Goal: Task Accomplishment & Management: Manage account settings

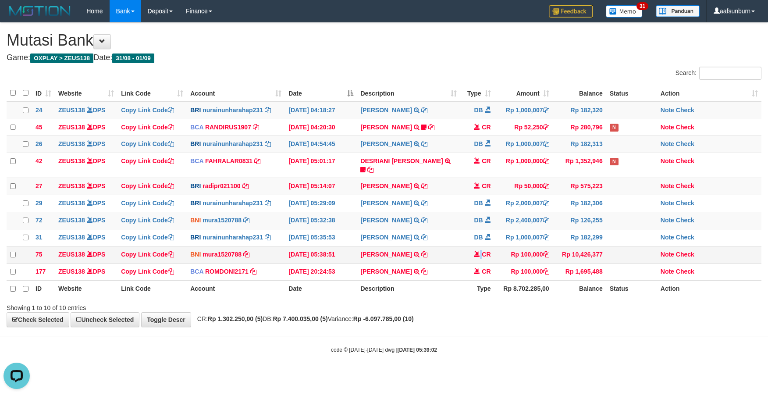
click at [482, 262] on td "CR" at bounding box center [478, 254] width 34 height 17
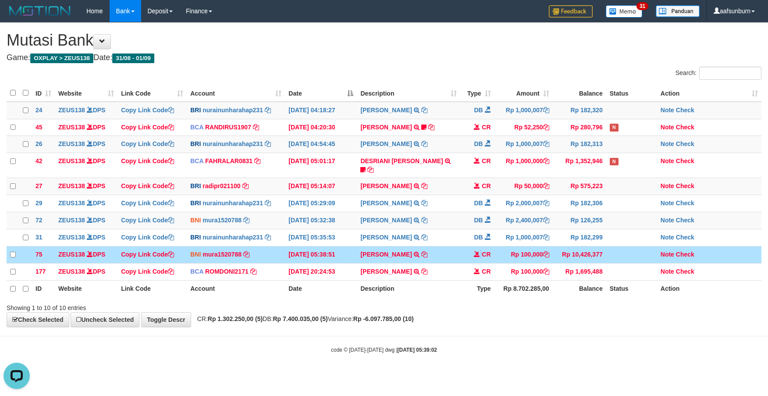
click at [482, 262] on td "CR" at bounding box center [478, 254] width 34 height 17
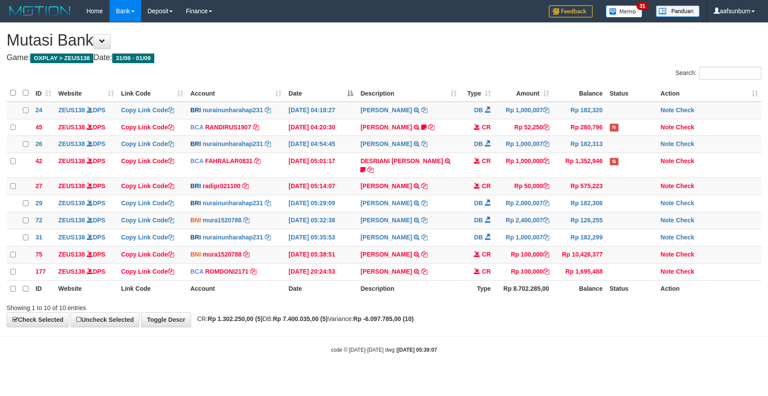
click at [474, 259] on td "CR" at bounding box center [478, 254] width 34 height 17
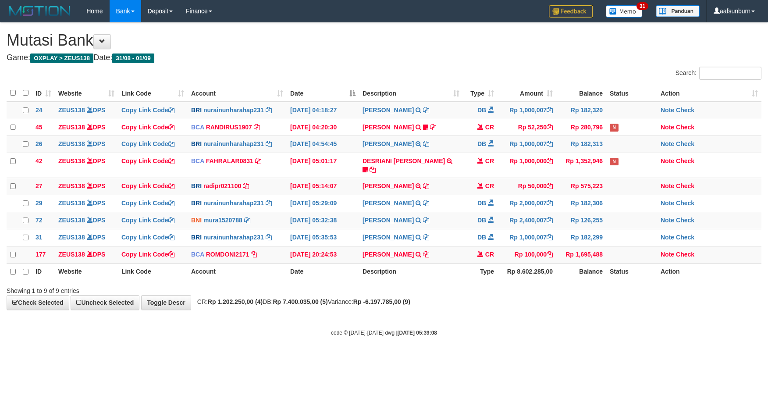
click at [529, 297] on div "**********" at bounding box center [384, 166] width 768 height 287
drag, startPoint x: 542, startPoint y: 273, endPoint x: 562, endPoint y: 282, distance: 21.6
click at [542, 272] on th "Rp 8.602.285,00" at bounding box center [527, 271] width 59 height 17
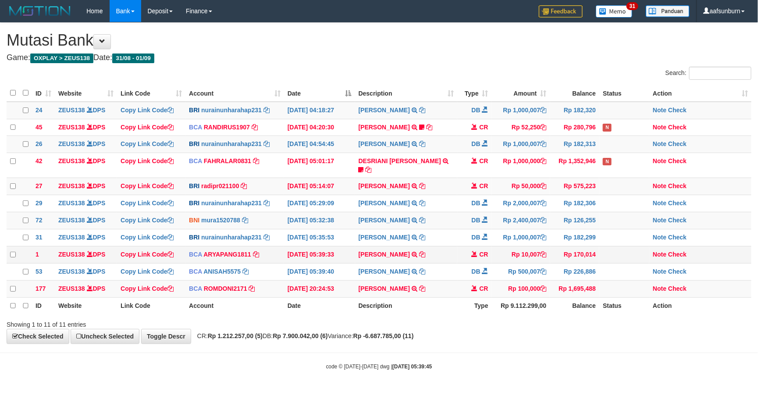
click at [499, 261] on td "Rp 10,007" at bounding box center [521, 254] width 58 height 17
click at [498, 259] on td "Rp 10,007" at bounding box center [521, 254] width 58 height 17
click at [495, 258] on td "Rp 10,007" at bounding box center [521, 254] width 58 height 17
click at [483, 274] on span at bounding box center [485, 271] width 6 height 6
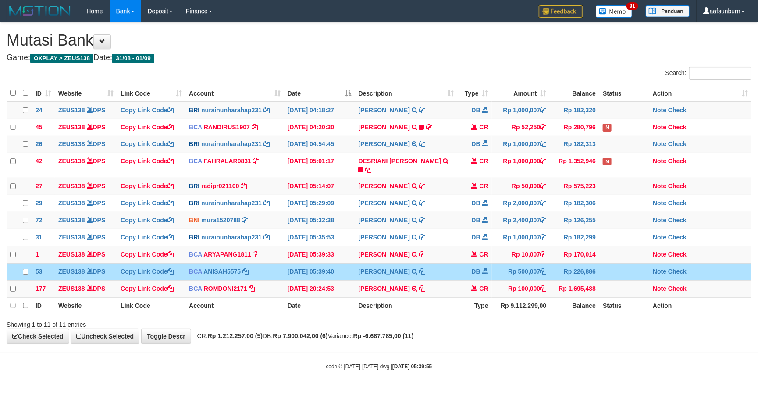
click at [483, 272] on span at bounding box center [485, 271] width 6 height 6
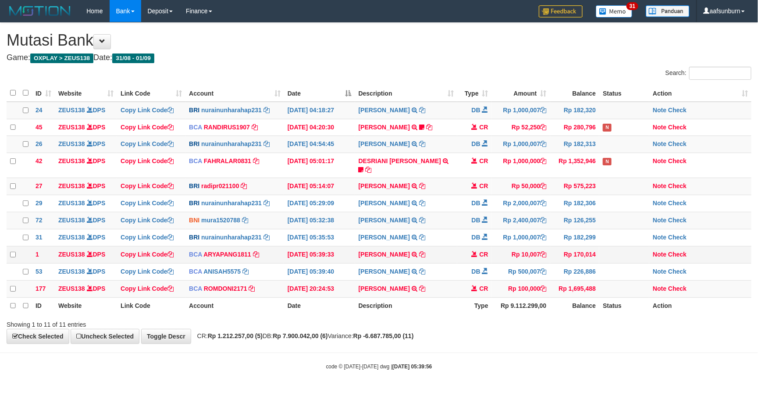
click at [475, 259] on td "CR" at bounding box center [474, 254] width 35 height 17
click at [475, 259] on td "CR" at bounding box center [474, 255] width 35 height 17
click at [475, 259] on td "CR" at bounding box center [474, 254] width 35 height 17
click at [465, 282] on td "CR" at bounding box center [474, 288] width 35 height 17
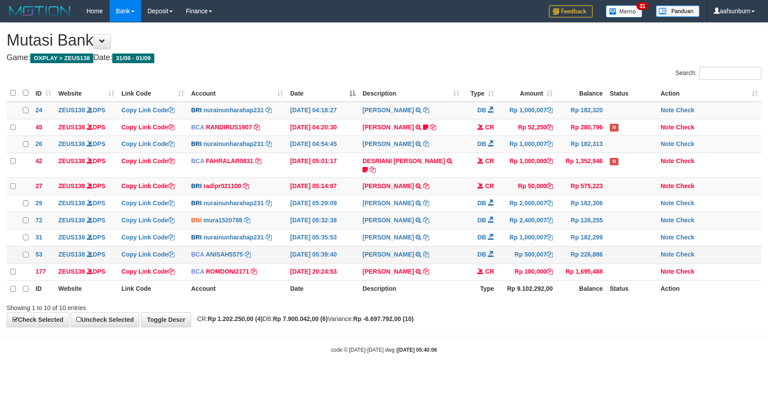
click at [490, 253] on span at bounding box center [491, 254] width 6 height 6
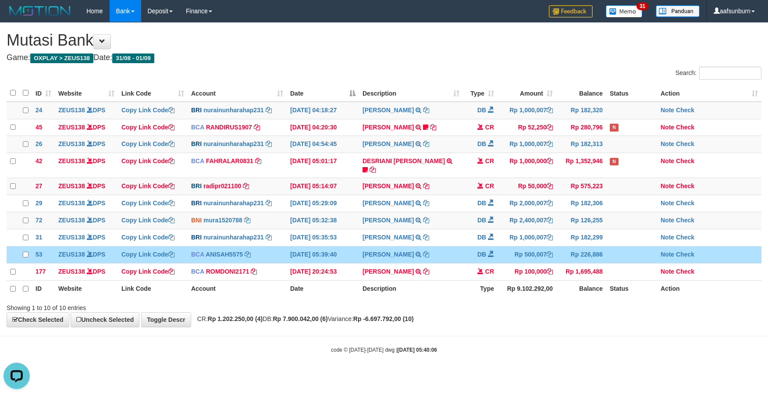
click at [439, 284] on th "Description" at bounding box center [411, 288] width 104 height 17
click at [439, 285] on th "Description" at bounding box center [411, 288] width 104 height 17
click at [441, 275] on td "ABDUL GAFUR SETORAN VIA CDM TANGGAL :31/08 31/08 WSID:Z3QA1 ABDUL GAFUR" at bounding box center [411, 271] width 104 height 17
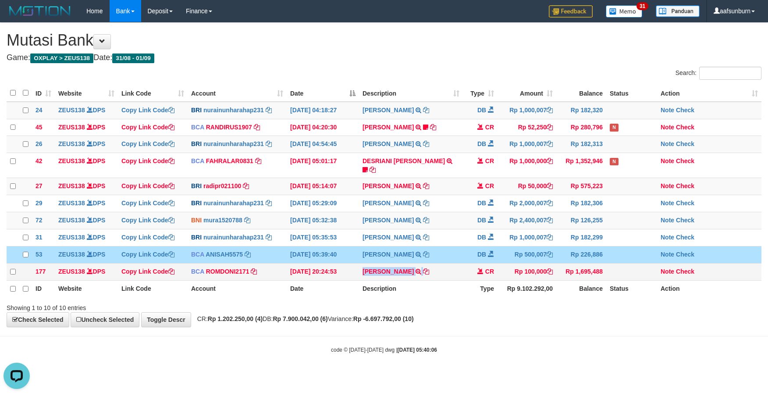
click at [441, 275] on td "ABDUL GAFUR SETORAN VIA CDM TANGGAL :31/08 31/08 WSID:Z3QA1 ABDUL GAFUR" at bounding box center [411, 271] width 104 height 17
copy tr "ABDUL GAFUR SETORAN VIA CDM TANGGAL :31/08 31/08 WSID:Z3QA1 ABDUL GAFUR"
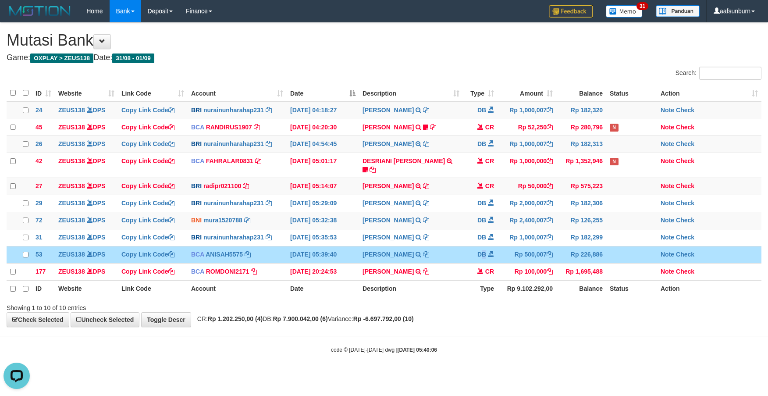
click at [484, 253] on td "DB" at bounding box center [480, 254] width 35 height 17
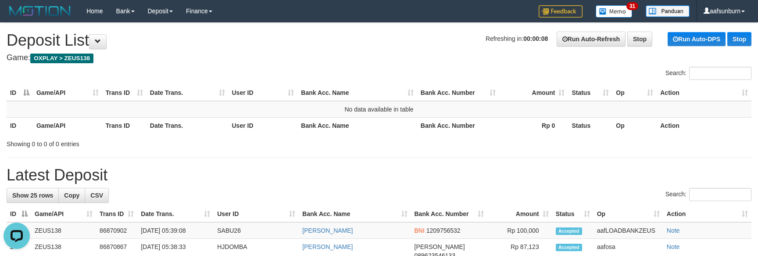
drag, startPoint x: 616, startPoint y: 170, endPoint x: 605, endPoint y: 153, distance: 20.0
click at [616, 170] on h1 "Latest Deposit" at bounding box center [379, 175] width 745 height 18
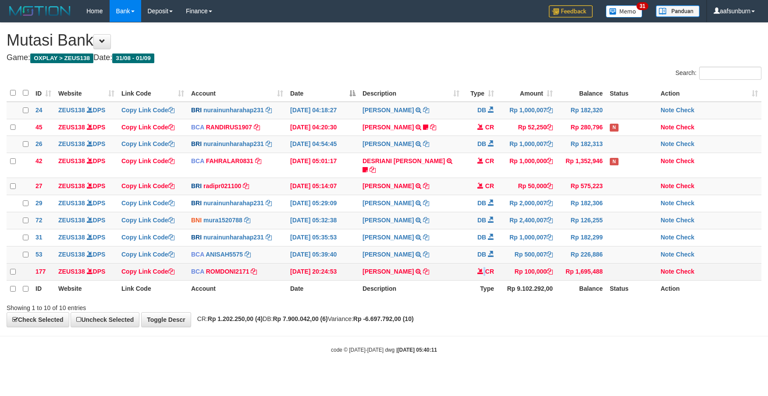
click at [485, 268] on td "CR" at bounding box center [480, 271] width 35 height 17
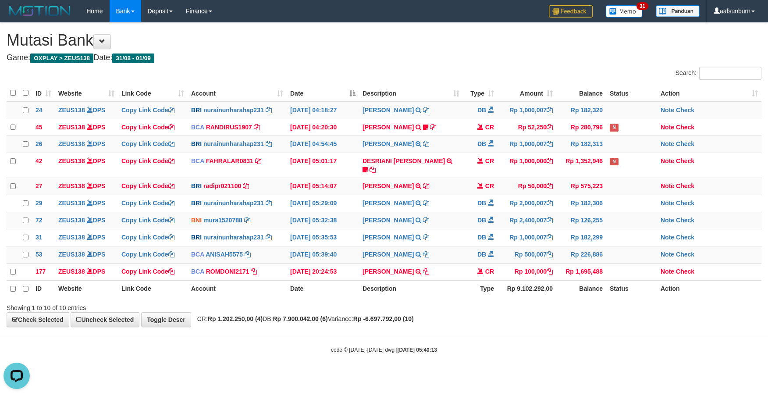
click at [476, 284] on th "Type" at bounding box center [480, 288] width 35 height 17
click at [525, 266] on td "Rp 100,000" at bounding box center [527, 271] width 59 height 17
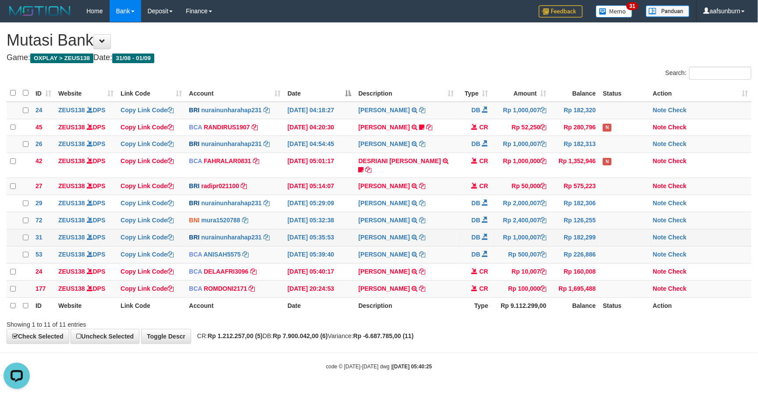
click at [415, 228] on tbody "24 ZEUS138 DPS Copy Link Code BRI nurainunharahap231 DPS [PERSON_NAME] mutasi_2…" at bounding box center [379, 200] width 745 height 196
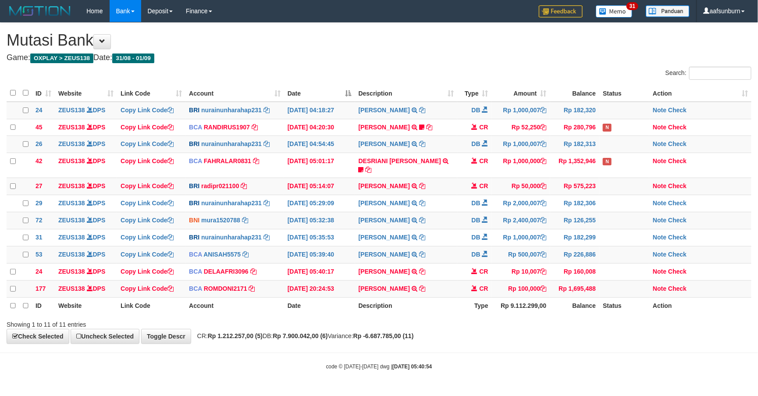
click at [449, 305] on th "Description" at bounding box center [406, 305] width 102 height 17
click at [647, 365] on body "Toggle navigation Home Bank Account List Load By Website Group [OXPLAY] ZEUS138…" at bounding box center [379, 196] width 758 height 393
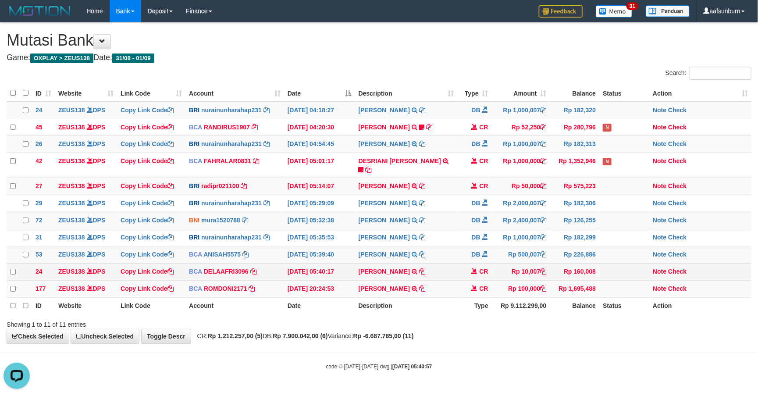
click at [522, 278] on td "Rp 10,007" at bounding box center [521, 271] width 58 height 17
click at [520, 278] on td "Rp 10,007" at bounding box center [521, 271] width 58 height 17
click at [518, 279] on td "Rp 10,007" at bounding box center [521, 271] width 58 height 17
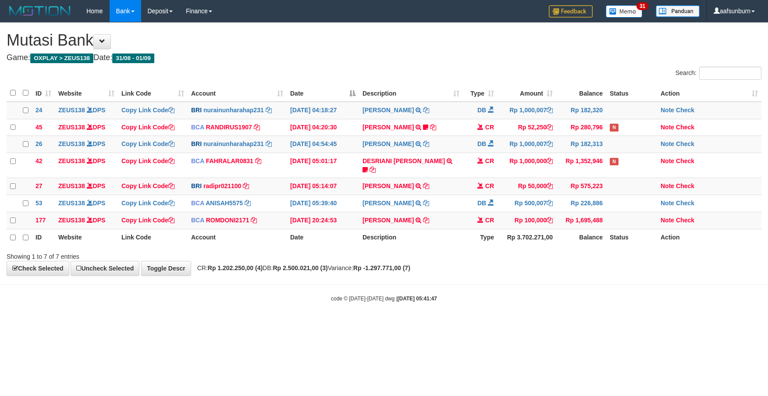
drag, startPoint x: 0, startPoint y: 0, endPoint x: 468, endPoint y: 336, distance: 575.5
click at [469, 325] on html "Toggle navigation Home Bank Account List Load By Website Group [OXPLAY] ZEUS138…" at bounding box center [384, 162] width 768 height 325
click at [466, 325] on html "Toggle navigation Home Bank Account List Load By Website Group [OXPLAY] ZEUS138…" at bounding box center [384, 162] width 768 height 325
click at [462, 325] on html "Toggle navigation Home Bank Account List Load By Website Group [OXPLAY] ZEUS138…" at bounding box center [384, 162] width 768 height 325
click at [459, 325] on html "Toggle navigation Home Bank Account List Load By Website Group [OXPLAY] ZEUS138…" at bounding box center [384, 162] width 768 height 325
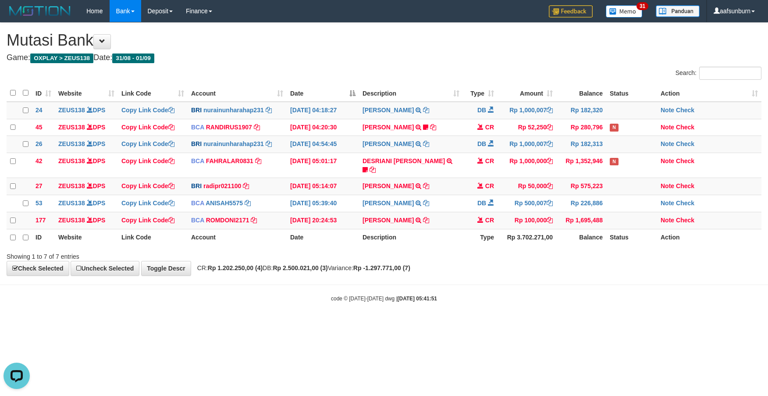
click at [520, 279] on body "Toggle navigation Home Bank Account List Load By Website Group [OXPLAY] ZEUS138…" at bounding box center [384, 162] width 768 height 325
click at [630, 274] on body "Toggle navigation Home Bank Account List Load By Website Group [OXPLAY] ZEUS138…" at bounding box center [384, 162] width 768 height 325
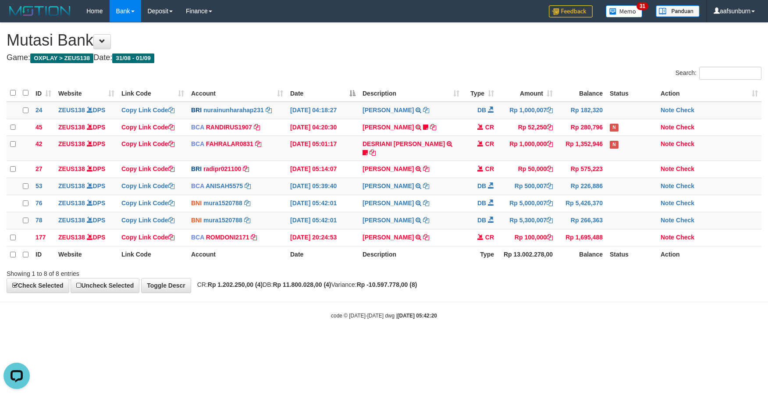
drag, startPoint x: 564, startPoint y: 293, endPoint x: 570, endPoint y: 295, distance: 6.5
click at [570, 295] on body "Toggle navigation Home Bank Account List Load By Website Group [OXPLAY] ZEUS138…" at bounding box center [384, 171] width 768 height 342
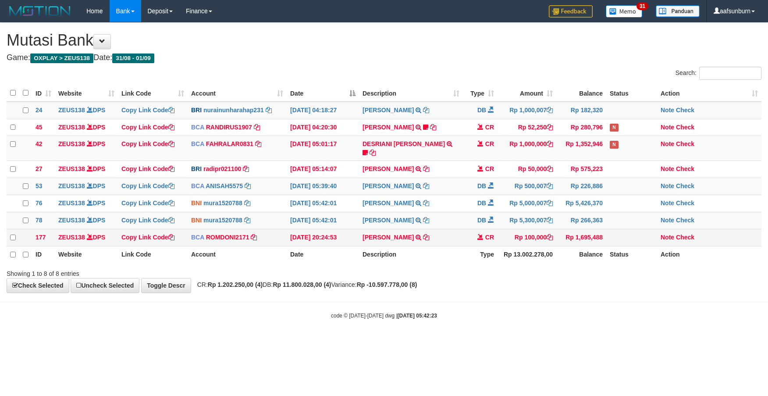
click at [435, 239] on td "ABDUL GAFUR SETORAN VIA CDM TANGGAL :31/08 31/08 WSID:Z3QA1 ABDUL GAFUR" at bounding box center [411, 237] width 104 height 17
click at [440, 236] on td "[PERSON_NAME] SETORAN VIA CDM TANGGAL :31/08 31/08 WSID:Z3QA1 [PERSON_NAME]" at bounding box center [411, 237] width 104 height 17
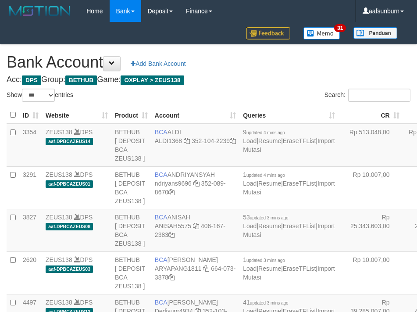
select select "***"
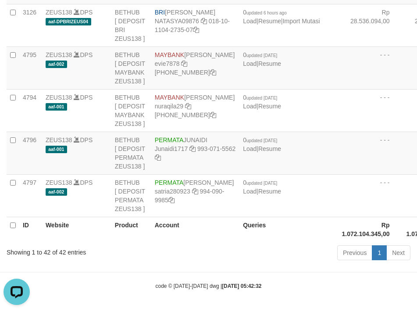
drag, startPoint x: 336, startPoint y: 126, endPoint x: 232, endPoint y: 154, distance: 107.6
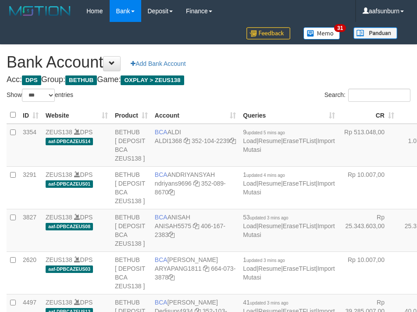
select select "***"
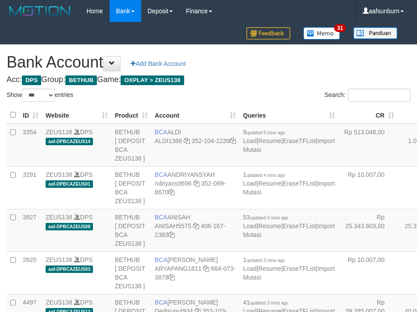
select select "***"
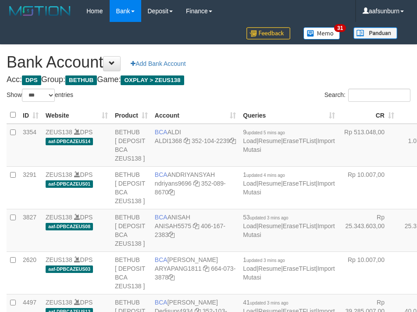
select select "***"
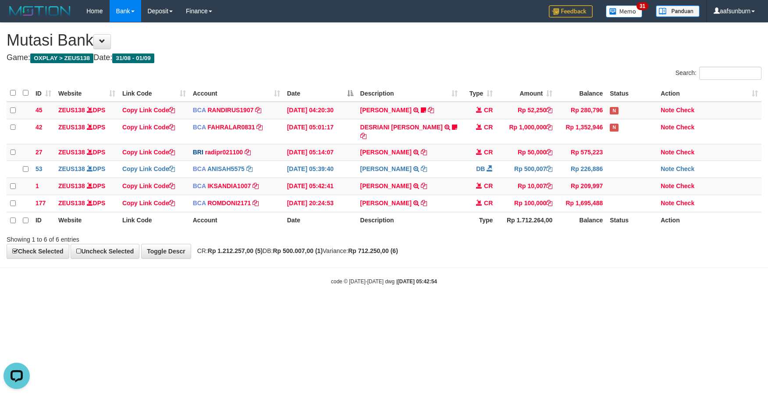
click at [587, 307] on html "Toggle navigation Home Bank Account List Load By Website Group [OXPLAY] ZEUS138…" at bounding box center [384, 153] width 768 height 307
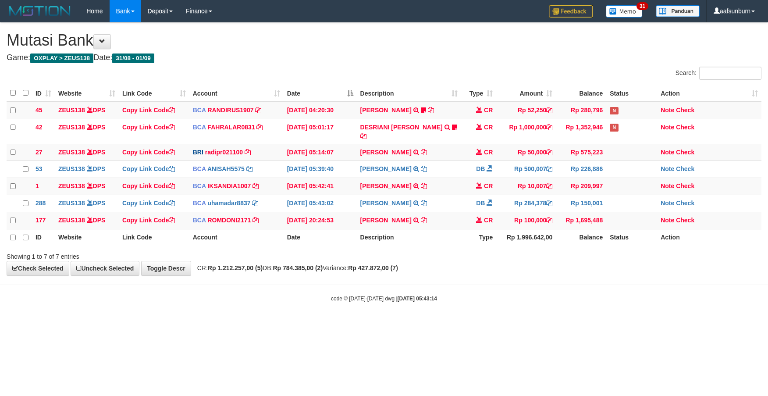
click at [606, 275] on div "**********" at bounding box center [384, 149] width 768 height 253
click at [528, 247] on div "ID Website Link Code Account Date Description Type Amount Balance Status Action…" at bounding box center [384, 165] width 768 height 167
click at [482, 277] on body "Toggle navigation Home Bank Account List Load By Website Group [OXPLAY] ZEUS138…" at bounding box center [384, 162] width 768 height 325
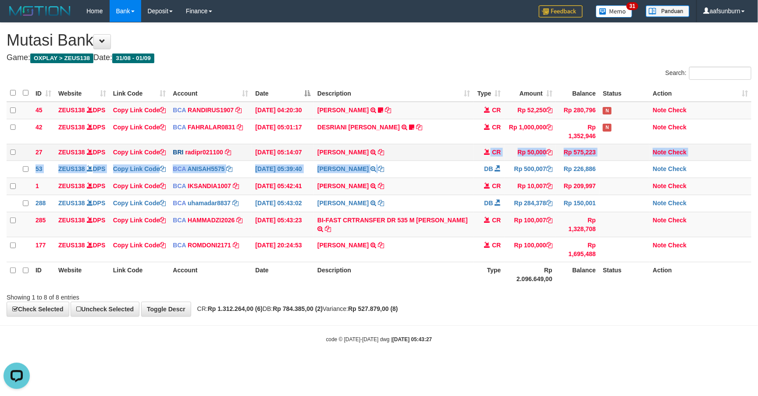
click at [443, 175] on tbody "45 ZEUS138 DPS Copy Link Code BCA RANDIRUS1907 DPS [PERSON_NAME] mutasi_2025090…" at bounding box center [379, 182] width 745 height 161
drag, startPoint x: 424, startPoint y: 153, endPoint x: 425, endPoint y: 159, distance: 6.7
click at [424, 153] on td "DANA TEGARJALERPR TRANSFER NBMB DANA TEGARJALERPR TO REYNALDI ADI PRATAMA" at bounding box center [394, 152] width 160 height 17
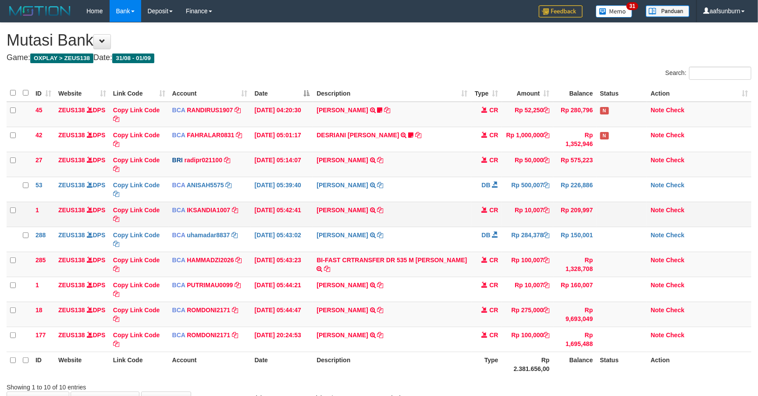
click at [489, 213] on td "CR" at bounding box center [487, 214] width 31 height 25
click at [537, 272] on td "Rp 100,007" at bounding box center [527, 264] width 51 height 25
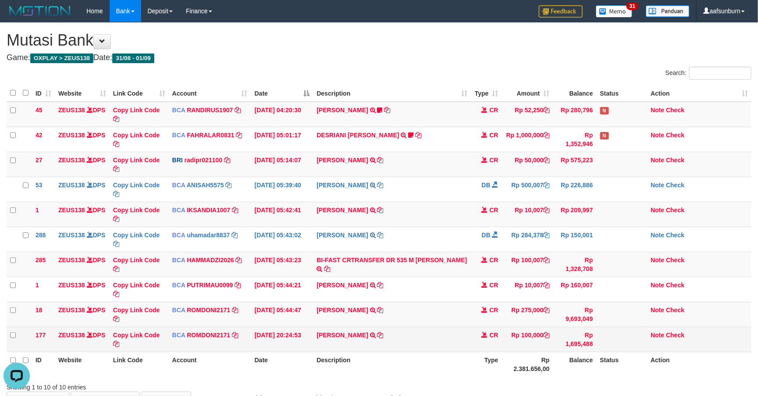
click at [636, 337] on td at bounding box center [622, 339] width 51 height 25
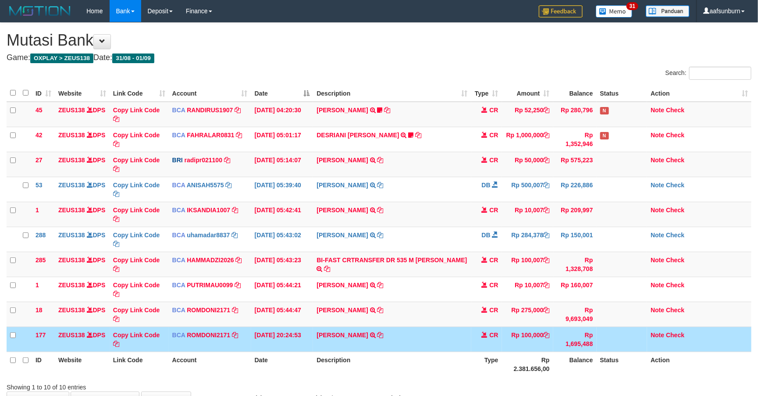
click at [627, 347] on td at bounding box center [622, 339] width 51 height 25
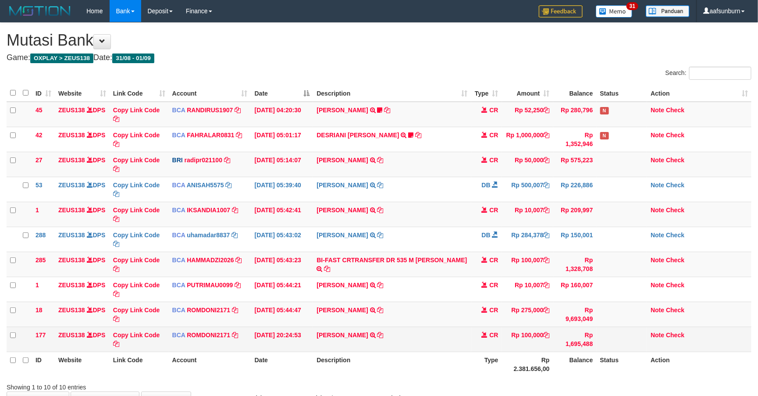
click at [620, 349] on td at bounding box center [622, 339] width 51 height 25
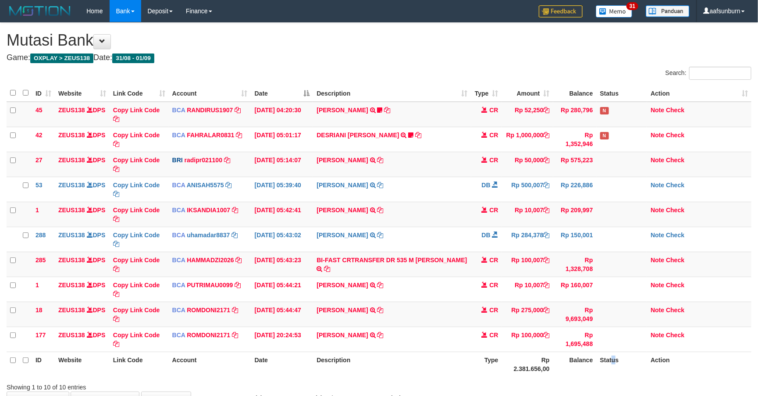
click at [614, 358] on th "Status" at bounding box center [622, 364] width 51 height 25
click at [576, 315] on td "Rp 9,693,049" at bounding box center [575, 314] width 43 height 25
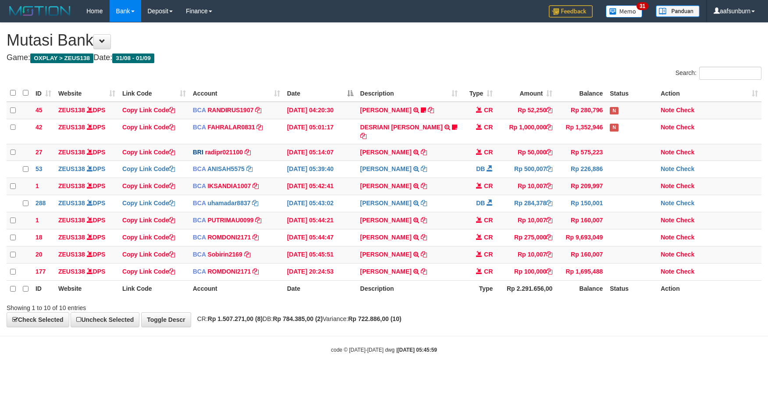
click at [516, 311] on div "Showing 1 to 10 of 10 entries" at bounding box center [384, 306] width 768 height 12
drag, startPoint x: 619, startPoint y: 245, endPoint x: 625, endPoint y: 249, distance: 7.5
click at [625, 249] on td at bounding box center [632, 254] width 51 height 17
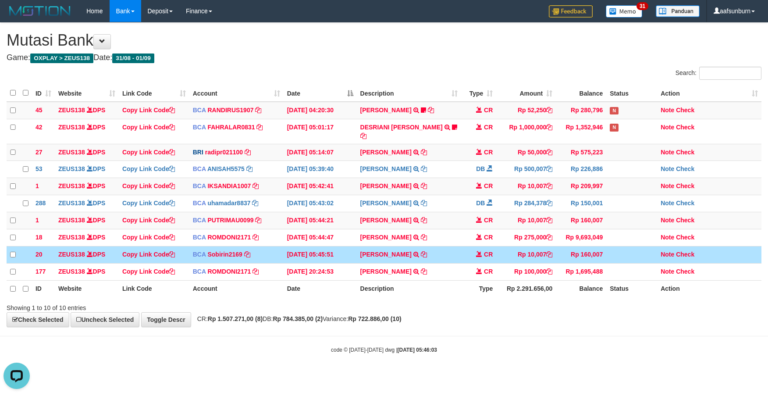
click at [632, 249] on td at bounding box center [632, 254] width 51 height 17
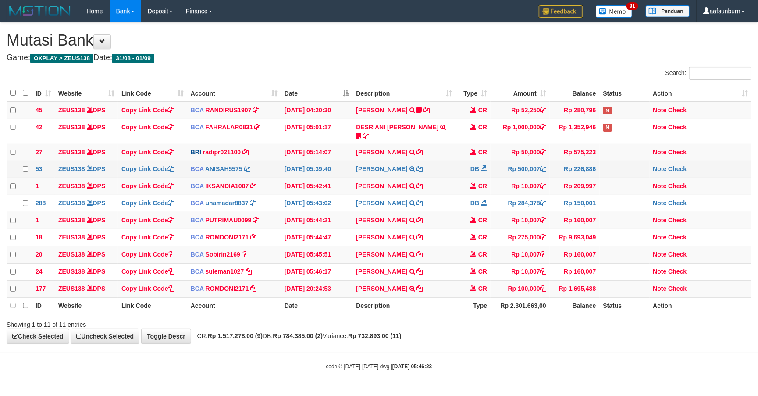
click at [543, 172] on td "Rp 500,007" at bounding box center [520, 169] width 59 height 17
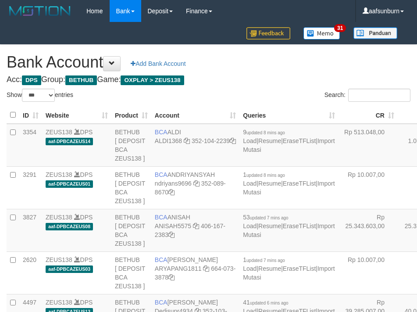
select select "***"
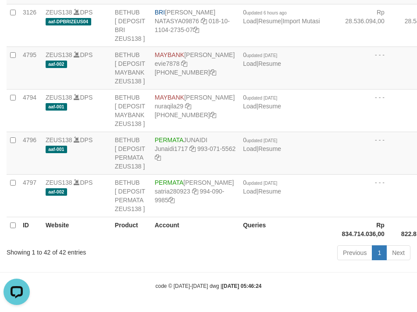
drag, startPoint x: 318, startPoint y: 102, endPoint x: 265, endPoint y: 103, distance: 53.5
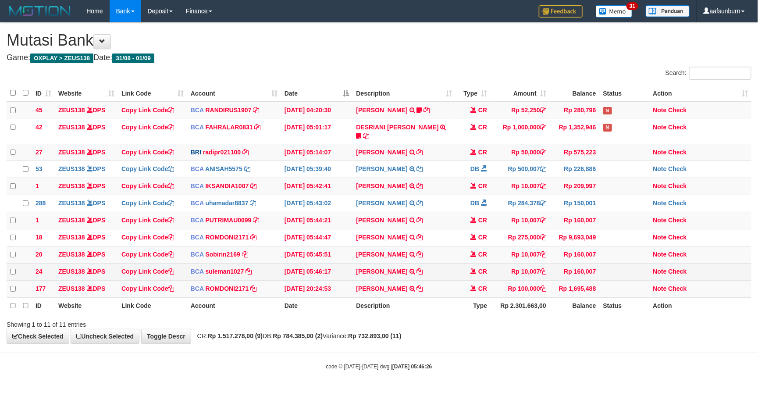
click at [436, 272] on td "SANTI RUSTINA TRSF E-BANKING CR 0109/FTSCY/WS95031 10007.00SANTI RUSTINA" at bounding box center [404, 271] width 103 height 17
copy tr "SANTI RUSTINA TRSF E-BANKING CR 0109/FTSCY/WS95031 10007.00SANTI RUSTINA"
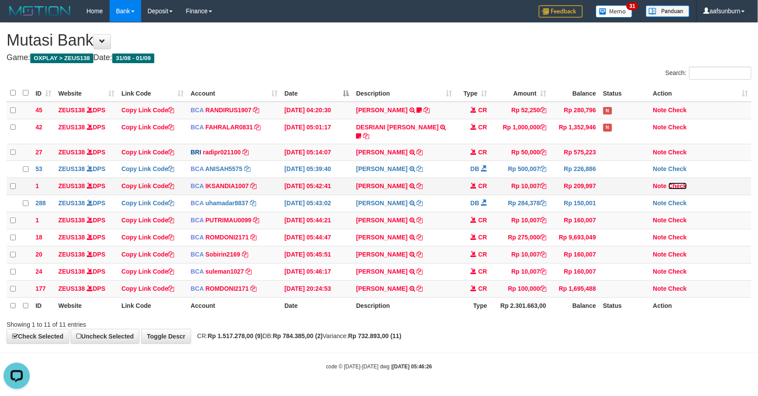
click at [683, 182] on link "Check" at bounding box center [678, 185] width 18 height 7
click at [676, 219] on link "Check" at bounding box center [678, 220] width 18 height 7
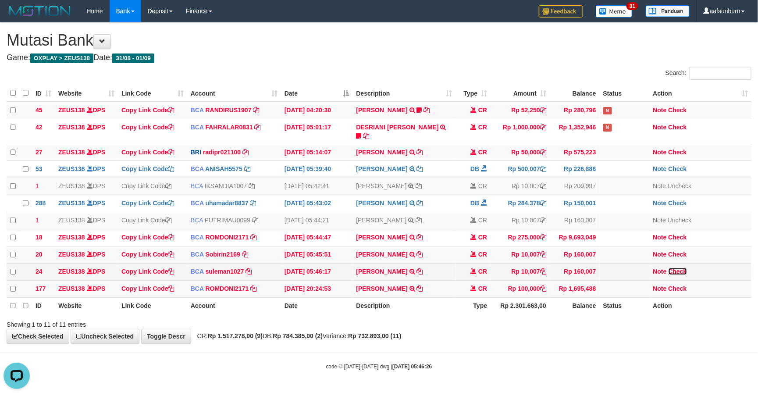
click at [684, 270] on link "Check" at bounding box center [678, 271] width 18 height 7
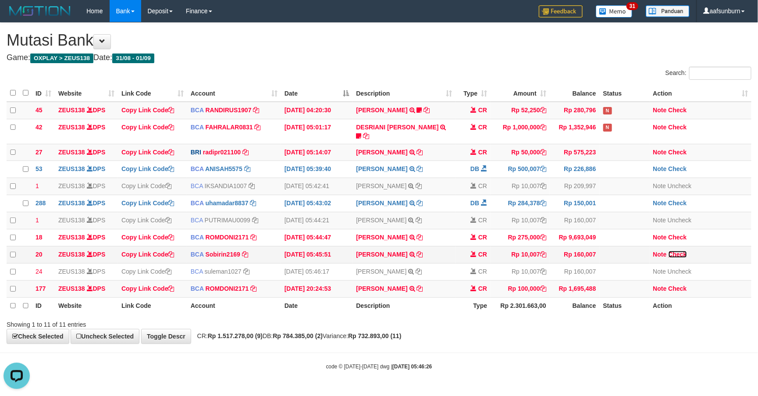
click at [679, 252] on link "Check" at bounding box center [678, 254] width 18 height 7
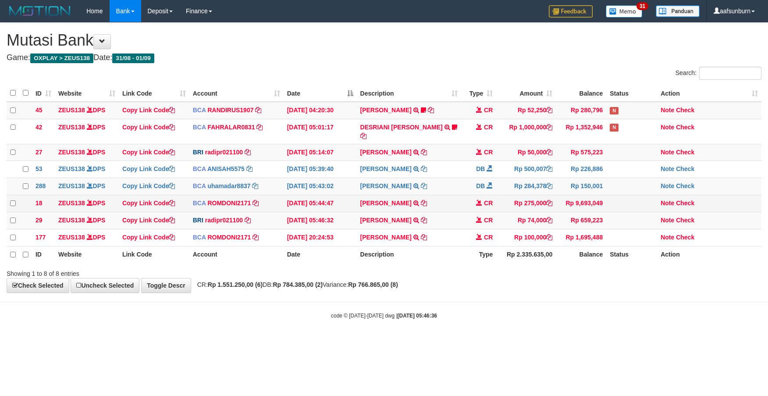
click at [434, 202] on td "[PERSON_NAME] TRSF E-BANKING CR 0109/FTSCY/WS95051 275000.002025090189099748 TR…" at bounding box center [409, 203] width 105 height 17
copy tr "[PERSON_NAME] TRSF E-BANKING CR 0109/FTSCY/WS95051 275000.002025090189099748 TR…"
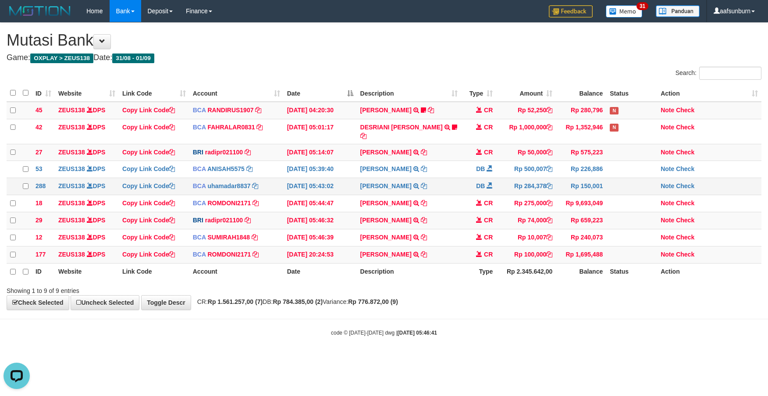
drag, startPoint x: 497, startPoint y: 147, endPoint x: 516, endPoint y: 179, distance: 37.6
click at [497, 147] on td "Rp 50,000" at bounding box center [527, 152] width 60 height 17
click at [597, 209] on td "Rp 9,693,049" at bounding box center [581, 203] width 50 height 17
click at [738, 294] on div "Showing 1 to 9 of 9 entries" at bounding box center [384, 289] width 768 height 12
click at [737, 293] on div "Showing 1 to 9 of 9 entries" at bounding box center [384, 289] width 768 height 12
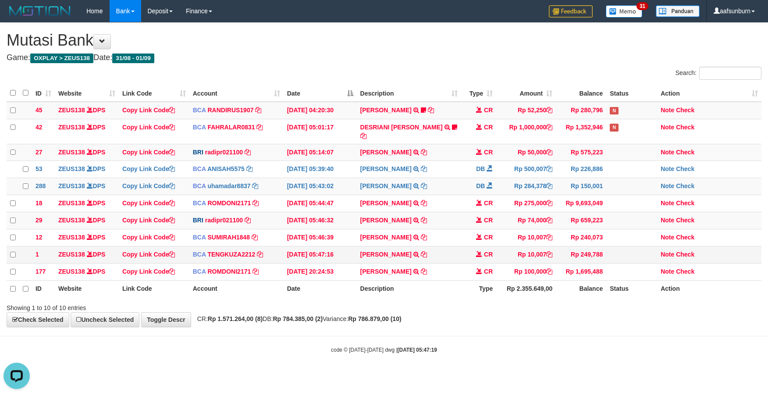
click at [435, 256] on td "SANTI RUSTINA TRSF E-BANKING CR 0109/FTSCY/WS95031 10007.00SANTI RUSTINA" at bounding box center [409, 254] width 105 height 17
click at [435, 254] on td "SANTI RUSTINA TRSF E-BANKING CR 0109/FTSCY/WS95031 10007.00SANTI RUSTINA" at bounding box center [409, 254] width 105 height 17
copy tr "SANTI RUSTINA TRSF E-BANKING CR 0109/FTSCY/WS95031 10007.00SANTI RUSTINA"
click at [435, 254] on td "SANTI RUSTINA TRSF E-BANKING CR 0109/FTSCY/WS95031 10007.00SANTI RUSTINA" at bounding box center [409, 254] width 105 height 17
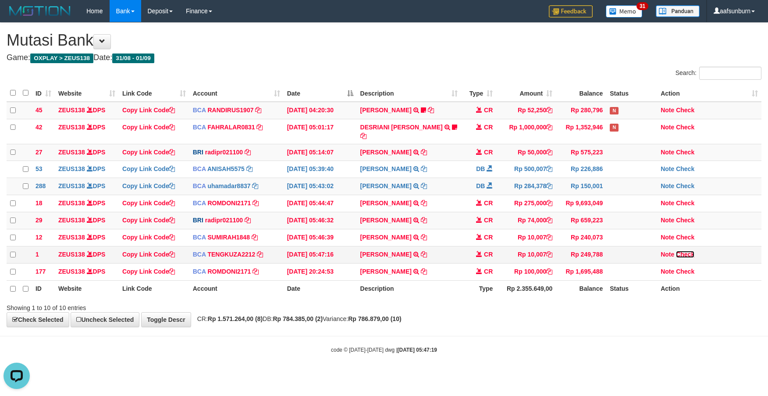
click at [689, 251] on link "Check" at bounding box center [685, 254] width 18 height 7
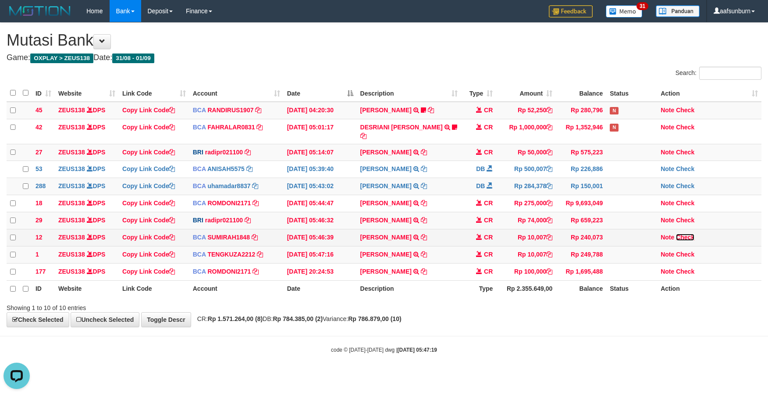
click at [683, 234] on link "Check" at bounding box center [685, 237] width 18 height 7
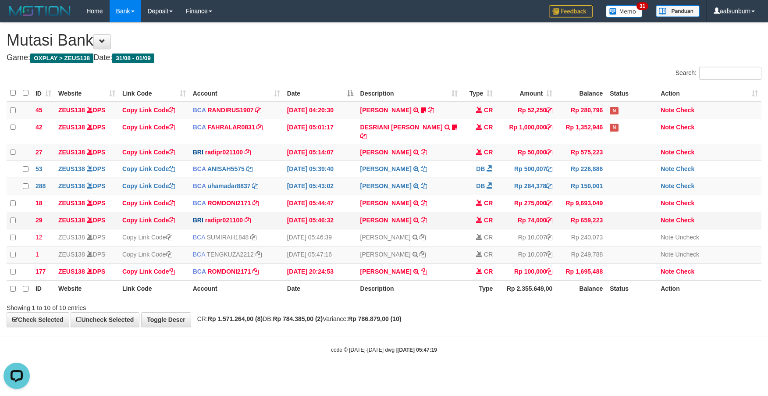
click at [459, 219] on td "STEVANO FERNAN TRANSFER NBMB STEVANO FERNAN TO REYNALDI ADI PRATAMA" at bounding box center [409, 220] width 105 height 17
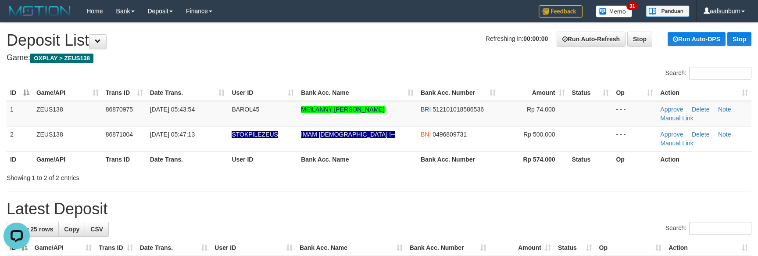
click at [602, 157] on th "Status" at bounding box center [590, 159] width 44 height 16
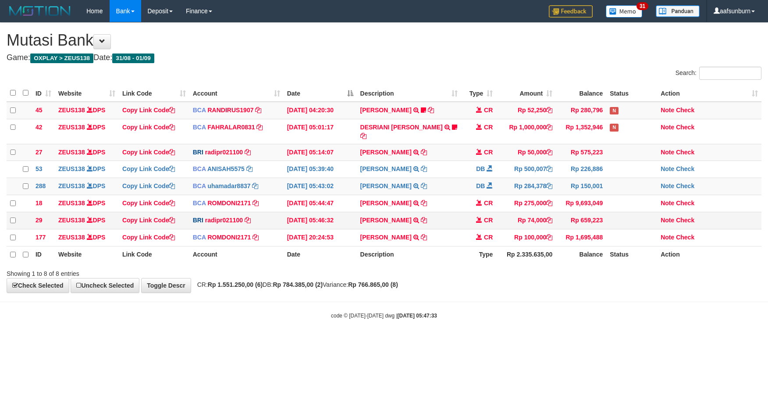
click at [458, 227] on td "STEVANO FERNAN TRANSFER NBMB STEVANO FERNAN TO REYNALDI ADI PRATAMA" at bounding box center [409, 220] width 105 height 17
click at [453, 214] on td "STEVANO FERNAN TRANSFER NBMB STEVANO FERNAN TO REYNALDI ADI PRATAMA" at bounding box center [409, 220] width 105 height 17
copy tr "STEVANO FERNAN TRANSFER NBMB STEVANO FERNAN TO REYNALDI ADI PRATAMA"
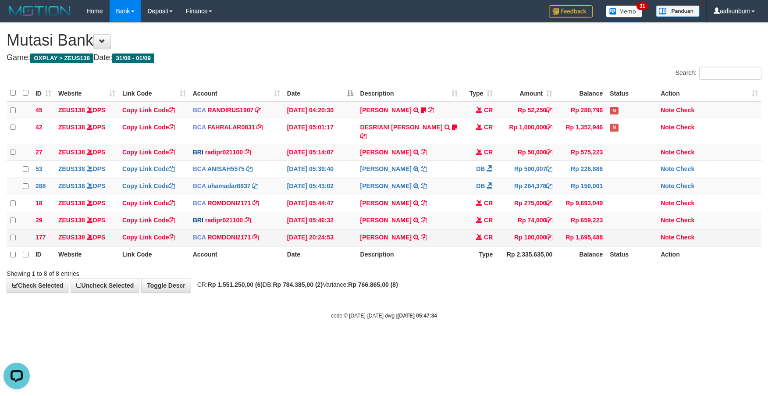
click at [474, 243] on td "CR" at bounding box center [478, 237] width 35 height 17
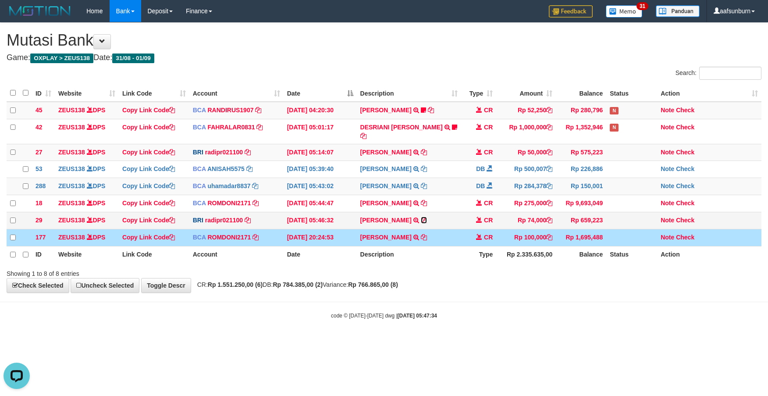
click at [427, 217] on icon at bounding box center [424, 220] width 6 height 6
drag, startPoint x: 539, startPoint y: 318, endPoint x: 549, endPoint y: 316, distance: 10.9
click at [546, 318] on div "code © 2012-2018 dwg | 2025/09/01 05:47:34" at bounding box center [384, 315] width 768 height 9
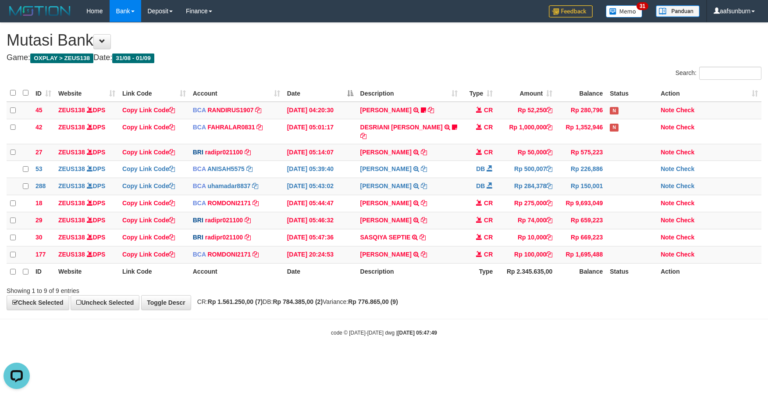
click at [595, 264] on th "Balance" at bounding box center [581, 271] width 50 height 17
drag, startPoint x: 504, startPoint y: 174, endPoint x: 532, endPoint y: 180, distance: 28.3
click at [517, 179] on td "Rp 284,378" at bounding box center [527, 186] width 60 height 17
drag, startPoint x: 509, startPoint y: 217, endPoint x: 518, endPoint y: 220, distance: 9.7
click at [518, 220] on td "Rp 74,000" at bounding box center [527, 220] width 60 height 17
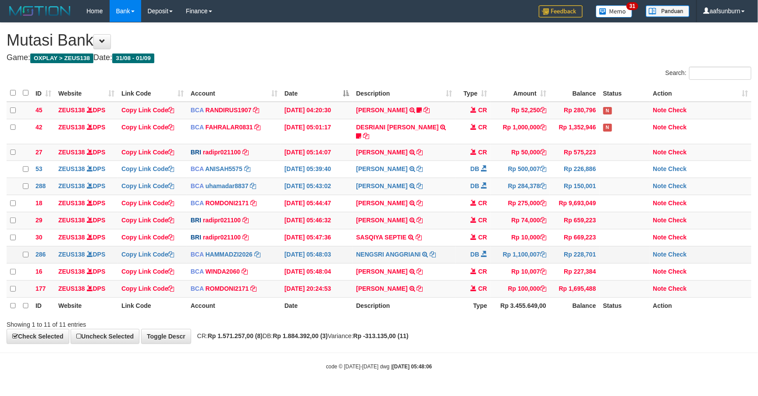
drag, startPoint x: 0, startPoint y: 0, endPoint x: 496, endPoint y: 258, distance: 559.3
click at [496, 258] on td "Rp 1,100,007" at bounding box center [520, 254] width 59 height 17
click at [567, 360] on body "Toggle navigation Home Bank Account List Load By Website Group [OXPLAY] ZEUS138…" at bounding box center [379, 196] width 758 height 393
drag, startPoint x: 567, startPoint y: 361, endPoint x: 563, endPoint y: 358, distance: 4.5
click at [563, 358] on body "Toggle navigation Home Bank Account List Load By Website Group [OXPLAY] ZEUS138…" at bounding box center [379, 196] width 758 height 393
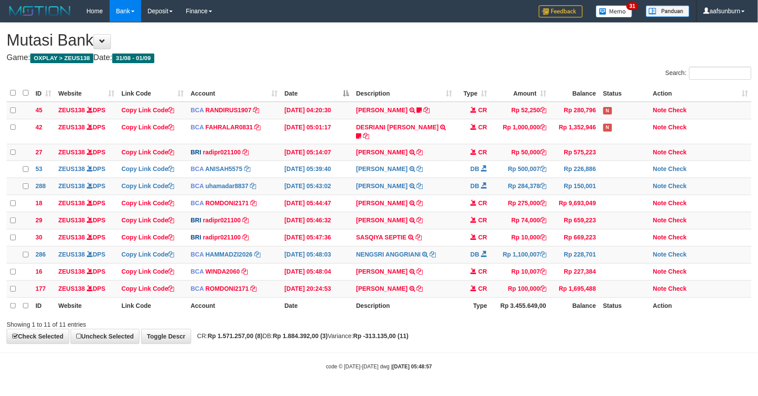
click at [432, 265] on td "SANTI RUSTINA TRSF E-BANKING CR 0109/FTSCY/WS95031 10007.00SANTI RUSTINA" at bounding box center [404, 271] width 103 height 17
click at [424, 275] on td "SANTI RUSTINA TRSF E-BANKING CR 0109/FTSCY/WS95031 10007.00SANTI RUSTINA" at bounding box center [404, 271] width 103 height 17
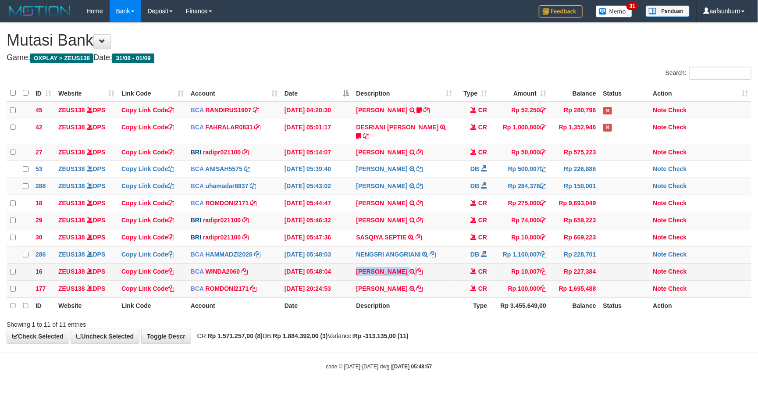
click at [424, 275] on td "SANTI RUSTINA TRSF E-BANKING CR 0109/FTSCY/WS95031 10007.00SANTI RUSTINA" at bounding box center [404, 271] width 103 height 17
copy tr "SANTI RUSTINA TRSF E-BANKING CR 0109/FTSCY/WS95031 10007.00SANTI RUSTINA"
click at [688, 270] on td "Note Check" at bounding box center [701, 271] width 102 height 17
click at [682, 270] on link "Check" at bounding box center [678, 271] width 18 height 7
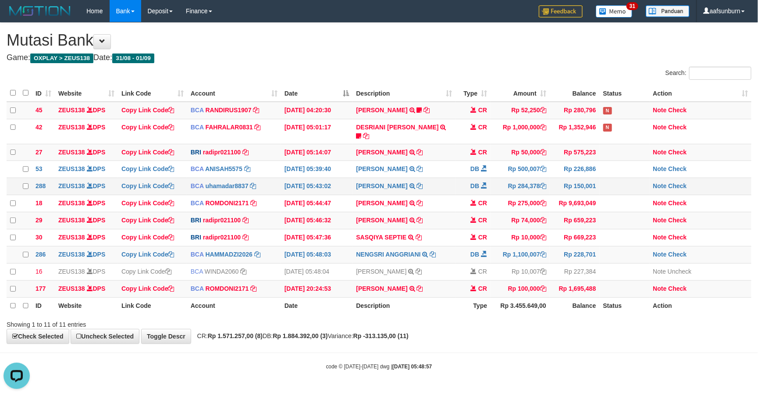
click at [569, 178] on td "Rp 150,001" at bounding box center [575, 186] width 50 height 17
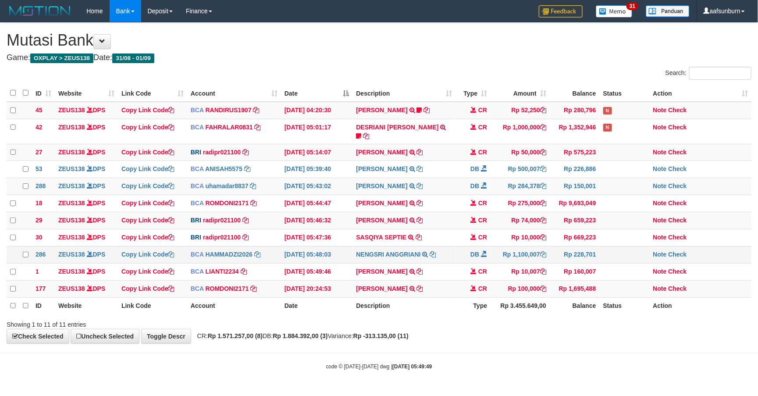
drag, startPoint x: 497, startPoint y: 253, endPoint x: 492, endPoint y: 253, distance: 4.4
click at [492, 253] on td "Rp 1,100,007" at bounding box center [520, 254] width 59 height 17
click at [527, 329] on div "Showing 1 to 11 of 11 entries" at bounding box center [379, 323] width 758 height 12
click at [492, 324] on div "Showing 1 to 11 of 11 entries" at bounding box center [379, 323] width 758 height 12
click at [447, 278] on td "SANTI RUSTINA TRSF E-BANKING CR 0109/FTSCY/WS95031 10007.00SANTI RUSTINA" at bounding box center [404, 271] width 103 height 17
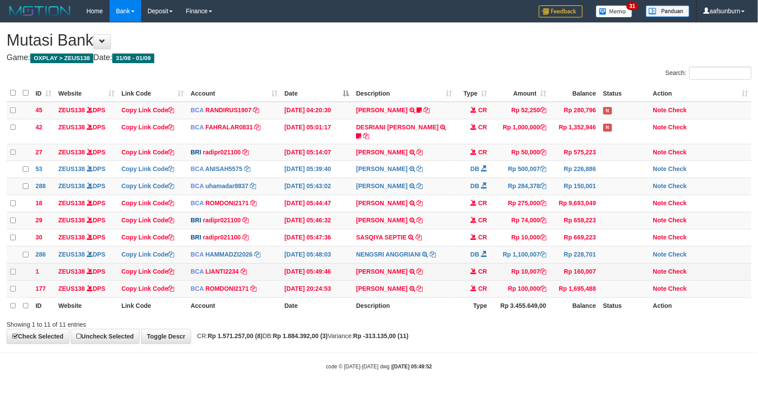
click at [447, 278] on td "SANTI RUSTINA TRSF E-BANKING CR 0109/FTSCY/WS95031 10007.00SANTI RUSTINA" at bounding box center [404, 271] width 103 height 17
copy tr "SANTI RUSTINA TRSF E-BANKING CR 0109/FTSCY/WS95031 10007.00SANTI RUSTINA"
click at [447, 278] on td "SANTI RUSTINA TRSF E-BANKING CR 0109/FTSCY/WS95031 10007.00SANTI RUSTINA" at bounding box center [404, 271] width 103 height 17
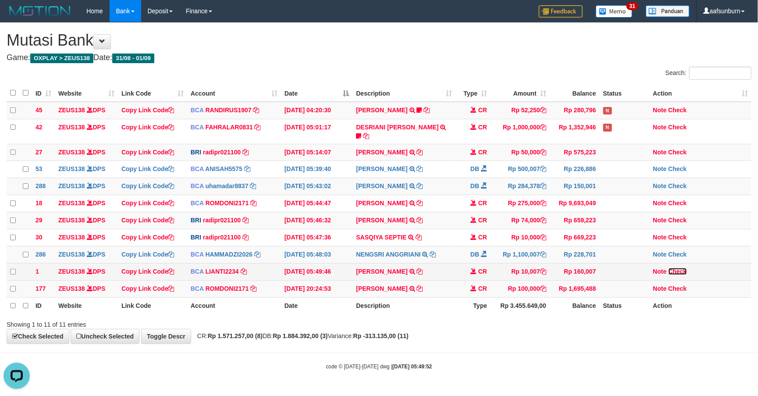
click at [676, 274] on link "Check" at bounding box center [678, 271] width 18 height 7
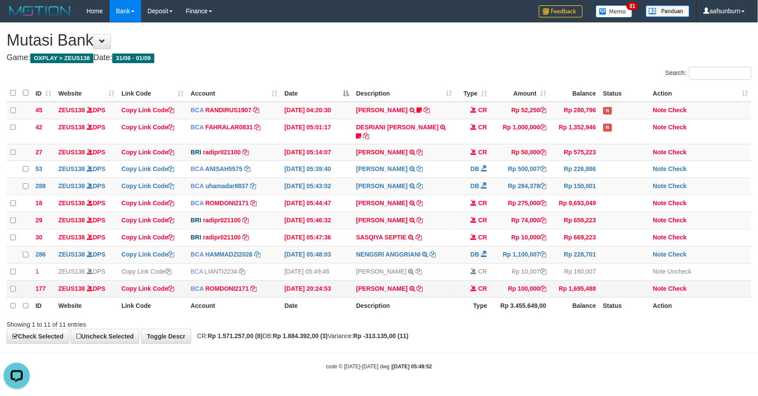
click at [428, 291] on td "ABDUL GAFUR SETORAN VIA CDM TANGGAL :31/08 31/08 WSID:Z3QA1 ABDUL GAFUR" at bounding box center [404, 288] width 103 height 17
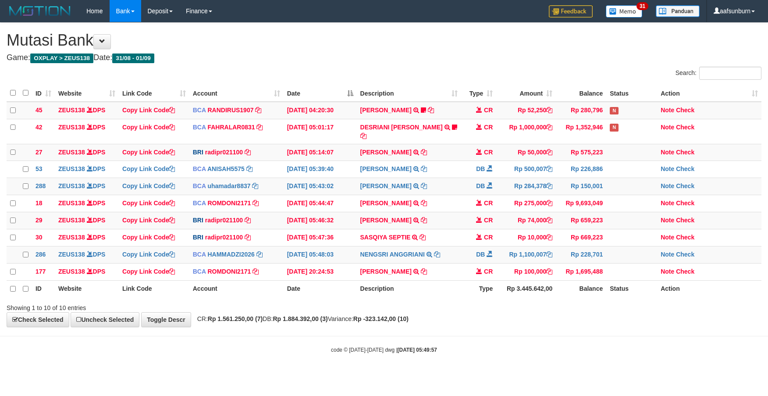
click at [425, 291] on th "Description" at bounding box center [409, 288] width 105 height 17
click at [424, 290] on th "Description" at bounding box center [409, 288] width 105 height 17
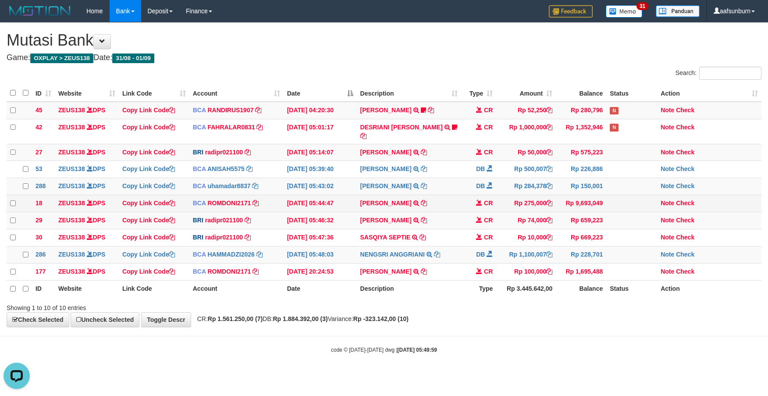
click at [512, 208] on td "Rp 275,000" at bounding box center [527, 203] width 60 height 17
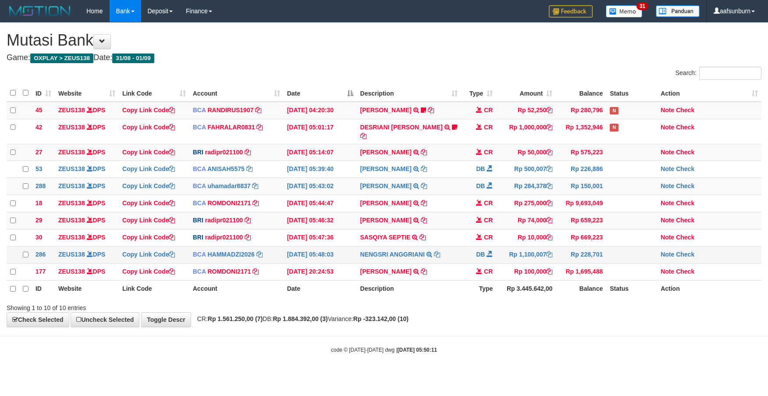
click at [418, 258] on td "NENGSRI ANGGRIANI TRSF E-BANKING DB 0109/FTSCY/WS95031 1100007.00NENGSRI ANGGRI…" at bounding box center [409, 254] width 105 height 17
click at [447, 227] on td "STEVANO FERNAN TRANSFER NBMB STEVANO FERNAN TO REYNALDI ADI PRATAMA" at bounding box center [409, 220] width 105 height 17
click at [426, 283] on th "Description" at bounding box center [409, 288] width 105 height 17
click at [426, 277] on td "ABDUL GAFUR SETORAN VIA CDM TANGGAL :31/08 31/08 WSID:Z3QA1 ABDUL GAFUR" at bounding box center [409, 271] width 105 height 17
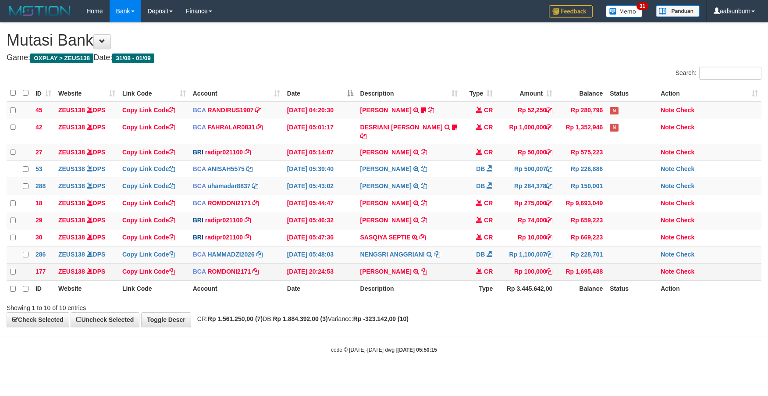
click at [426, 277] on td "ABDUL GAFUR SETORAN VIA CDM TANGGAL :31/08 31/08 WSID:Z3QA1 ABDUL GAFUR" at bounding box center [409, 271] width 105 height 17
copy tr "ABDUL GAFUR SETORAN VIA CDM TANGGAL :31/08 31/08 WSID:Z3QA1 ABDUL GAFUR"
click at [426, 277] on td "ABDUL GAFUR SETORAN VIA CDM TANGGAL :31/08 31/08 WSID:Z3QA1 ABDUL GAFUR" at bounding box center [409, 271] width 105 height 17
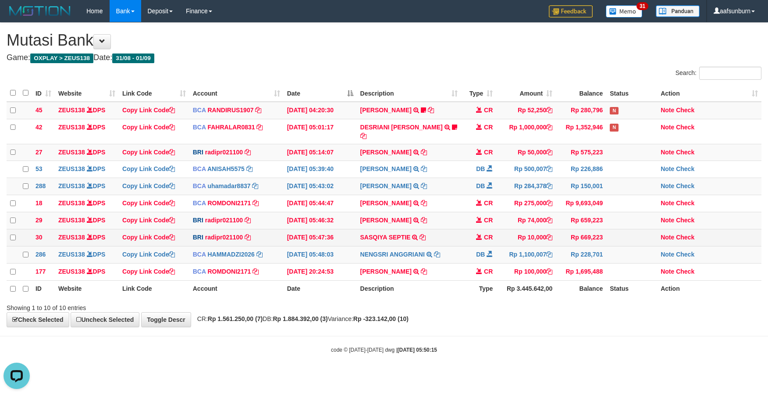
click at [487, 236] on td "CR" at bounding box center [478, 237] width 35 height 17
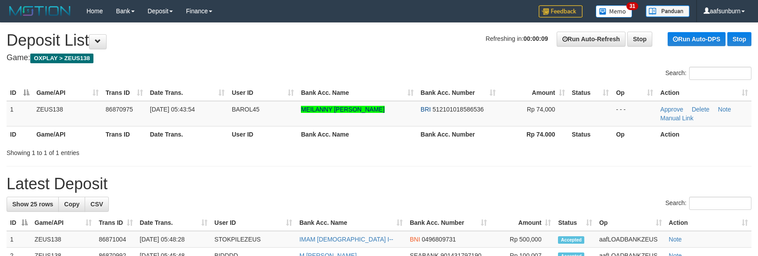
click at [562, 152] on div "Showing 1 to 1 of 1 entries" at bounding box center [379, 151] width 758 height 12
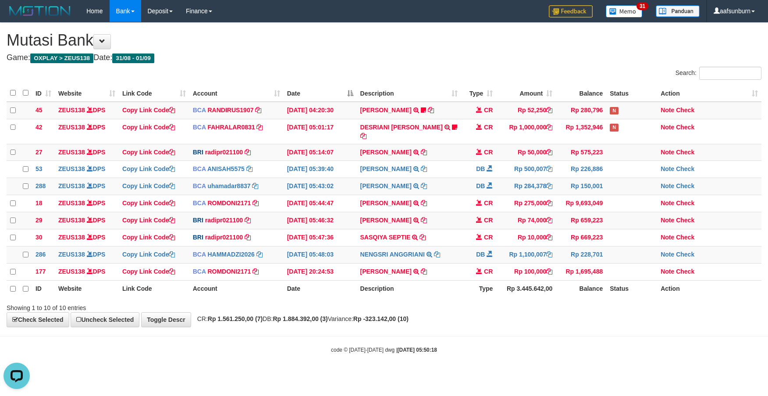
click at [468, 295] on th "Type" at bounding box center [478, 288] width 35 height 17
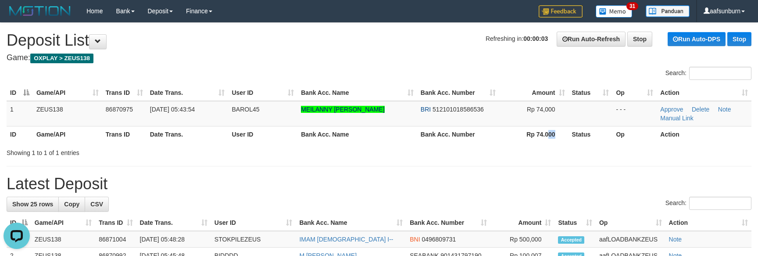
drag, startPoint x: 549, startPoint y: 136, endPoint x: 558, endPoint y: 85, distance: 52.1
click at [549, 137] on th "Rp 74.000" at bounding box center [533, 134] width 69 height 16
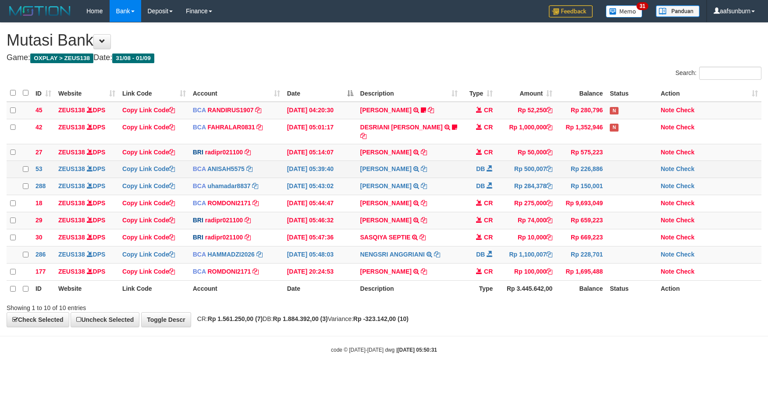
click at [492, 173] on td "DB" at bounding box center [478, 169] width 35 height 17
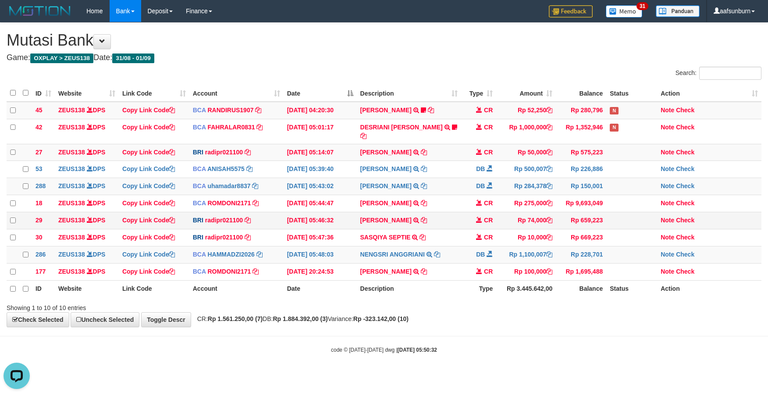
click at [509, 212] on td "Rp 74,000" at bounding box center [527, 220] width 60 height 17
click at [670, 218] on link "Note" at bounding box center [668, 220] width 14 height 7
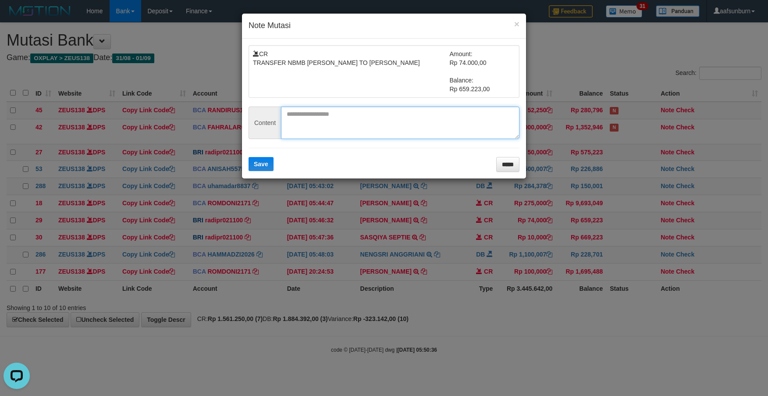
click at [355, 138] on textarea at bounding box center [400, 123] width 239 height 32
paste textarea "**********"
type textarea "**********"
drag, startPoint x: 248, startPoint y: 162, endPoint x: 255, endPoint y: 172, distance: 12.2
click at [249, 162] on div "**********" at bounding box center [384, 109] width 284 height 140
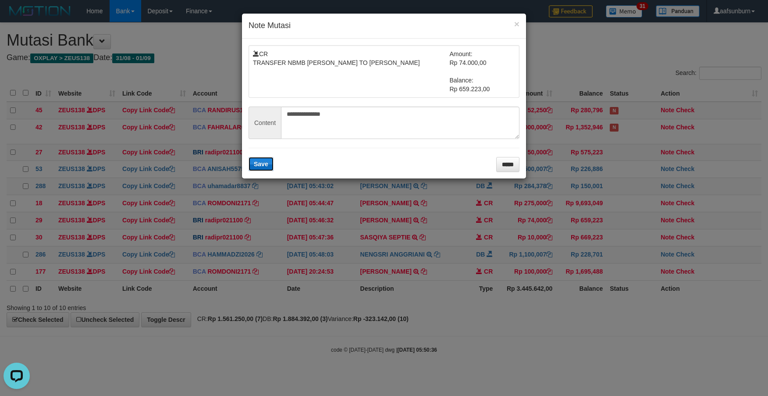
click at [257, 171] on button "Save" at bounding box center [261, 164] width 25 height 14
click at [257, 172] on form "**********" at bounding box center [384, 108] width 271 height 127
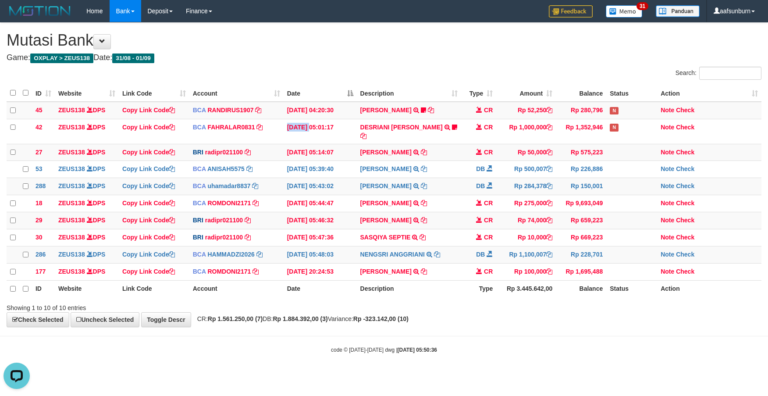
drag, startPoint x: 286, startPoint y: 123, endPoint x: 603, endPoint y: 297, distance: 362.0
click at [292, 128] on tr "42 ZEUS138 DPS Copy Link Code BCA FAHRALAR0831 DPS FAHRAL ARROHMAN mutasi_20250…" at bounding box center [384, 131] width 755 height 25
click at [458, 290] on th "Description" at bounding box center [409, 288] width 105 height 17
click at [585, 216] on td "Rp 659,223" at bounding box center [581, 220] width 50 height 17
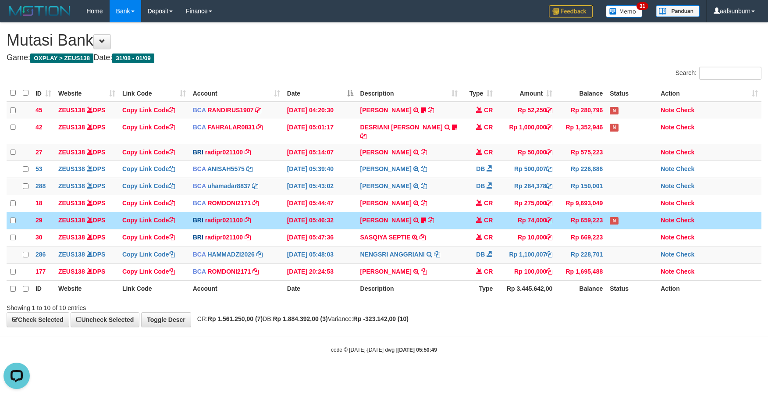
click at [579, 215] on td "Rp 659,223" at bounding box center [581, 220] width 50 height 17
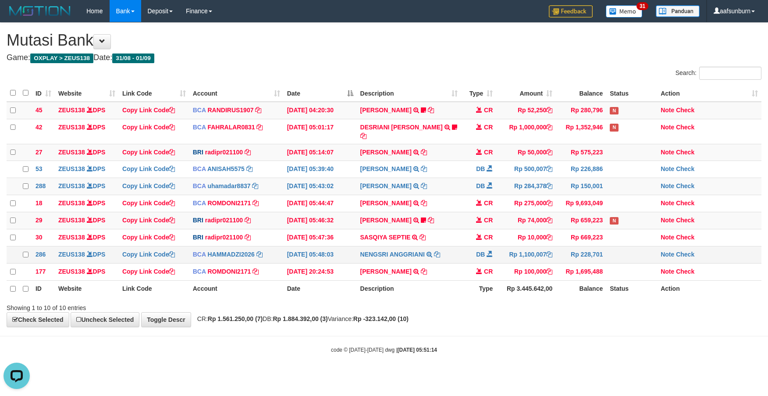
click at [578, 247] on td "Rp 228,701" at bounding box center [581, 254] width 50 height 17
click at [490, 229] on td "CR" at bounding box center [478, 237] width 35 height 17
click at [637, 247] on td at bounding box center [632, 254] width 51 height 17
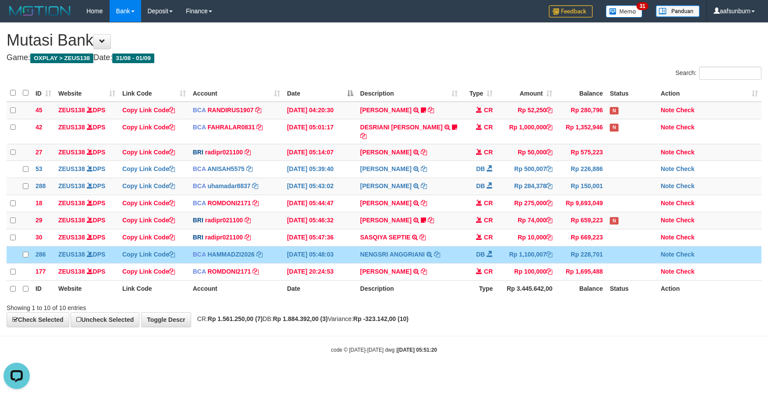
click at [637, 247] on td at bounding box center [632, 254] width 51 height 17
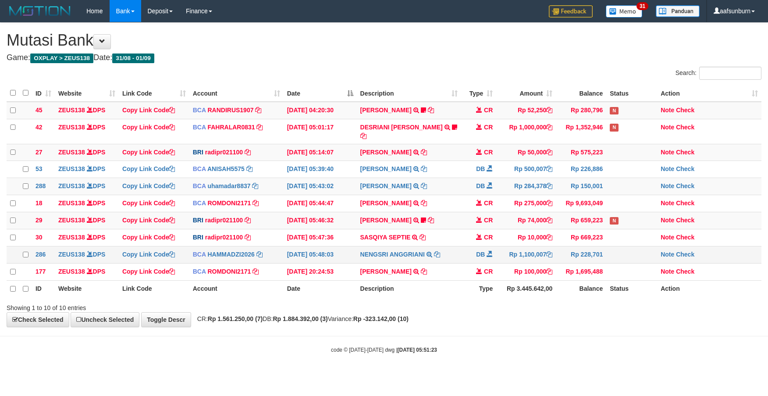
click at [522, 246] on td "Rp 1,100,007" at bounding box center [527, 254] width 60 height 17
click at [514, 300] on div "ID Website Link Code Account Date Description Type Amount Balance Status Action…" at bounding box center [384, 191] width 768 height 218
click at [520, 285] on th "Rp 3.445.642,00" at bounding box center [527, 288] width 60 height 17
click at [533, 275] on td "Rp 100,000" at bounding box center [527, 271] width 60 height 17
click at [515, 149] on td "Rp 50,000" at bounding box center [527, 152] width 60 height 17
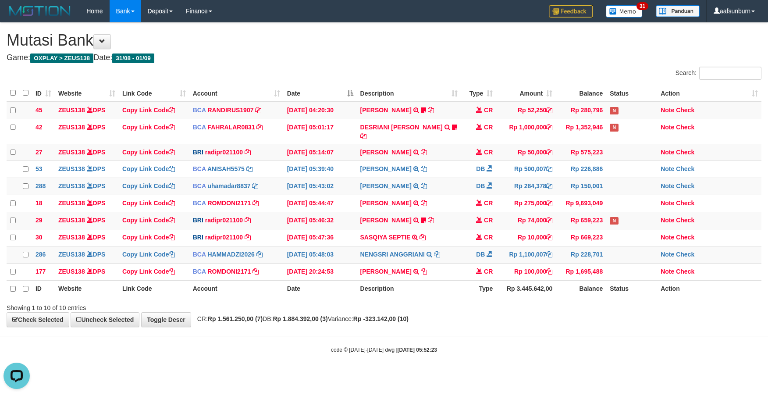
click at [633, 296] on th "Status" at bounding box center [632, 288] width 51 height 17
click at [633, 297] on th "Status" at bounding box center [632, 288] width 51 height 17
click at [615, 287] on th "Status" at bounding box center [632, 288] width 51 height 17
click at [620, 327] on div "**********" at bounding box center [384, 175] width 768 height 304
click at [544, 283] on th "Rp 3.445.642,00" at bounding box center [527, 288] width 60 height 17
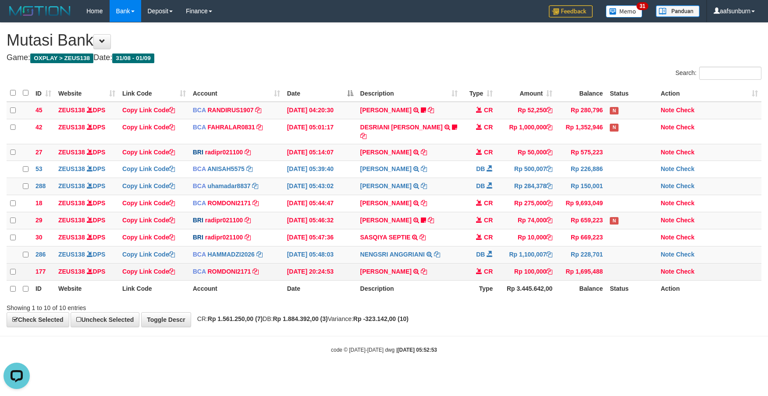
click at [583, 274] on td "Rp 1,695,488" at bounding box center [581, 271] width 50 height 17
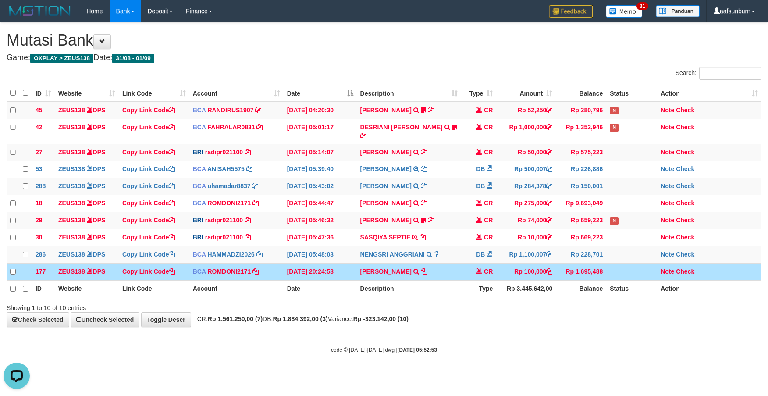
click at [582, 275] on td "Rp 1,695,488" at bounding box center [581, 271] width 50 height 17
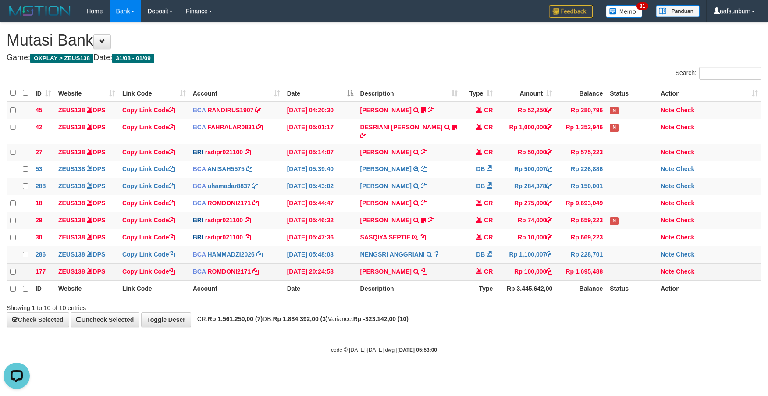
click at [525, 266] on td "Rp 100,000" at bounding box center [527, 271] width 60 height 17
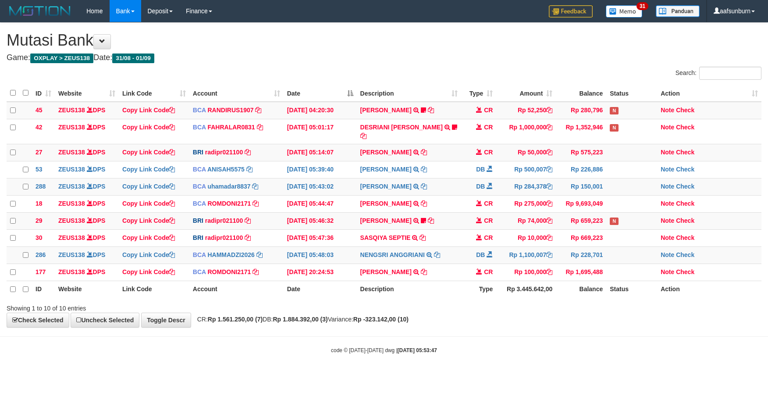
click at [486, 280] on td "CR" at bounding box center [478, 272] width 35 height 17
click at [525, 222] on td "Rp 74,000" at bounding box center [527, 220] width 60 height 17
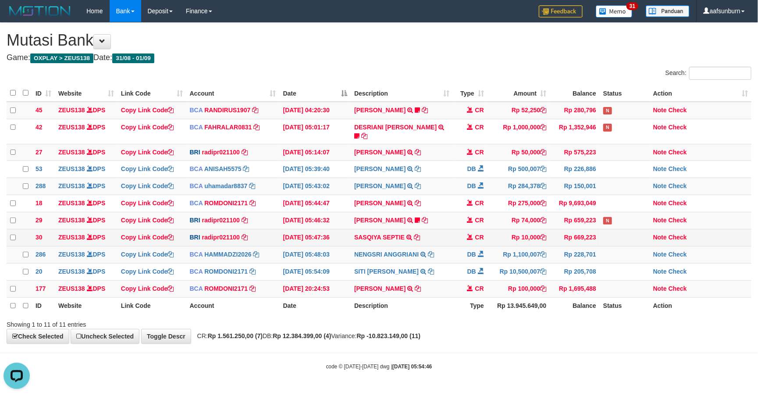
click at [504, 229] on td "Rp 10,000" at bounding box center [519, 237] width 63 height 17
click at [411, 236] on icon at bounding box center [410, 237] width 6 height 6
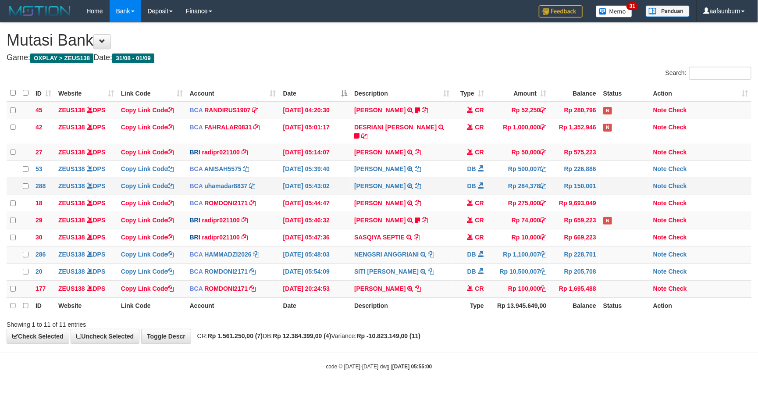
click at [476, 188] on td "DB" at bounding box center [470, 186] width 35 height 17
click at [379, 184] on link "[PERSON_NAME]" at bounding box center [379, 185] width 51 height 7
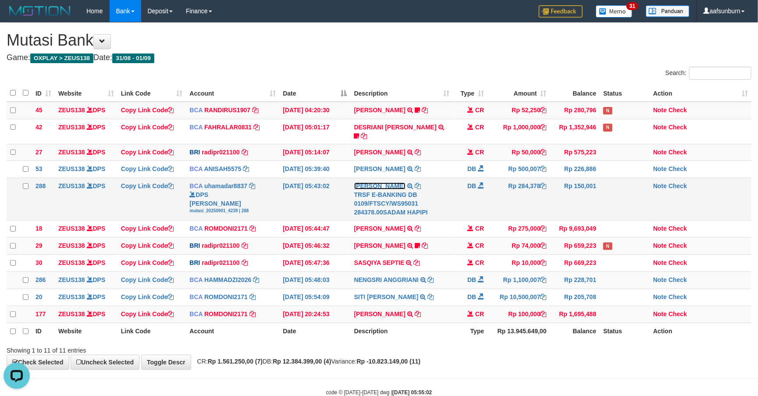
click at [379, 184] on link "SADAM HAPIPI" at bounding box center [379, 185] width 51 height 7
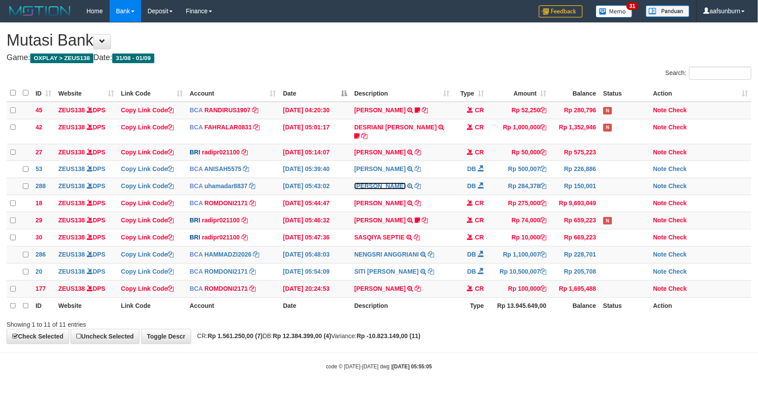
click at [379, 184] on link "SADAM HAPIPI" at bounding box center [379, 185] width 51 height 7
click at [499, 212] on td "Rp 74,000" at bounding box center [519, 220] width 63 height 17
click at [524, 187] on td "Rp 284,378" at bounding box center [519, 186] width 63 height 17
click at [386, 212] on td "STEVANO FERNAN TRANSFER NBMB STEVANO FERNAN TO REYNALDI ADI PRATAMA 00580115384…" at bounding box center [402, 220] width 102 height 17
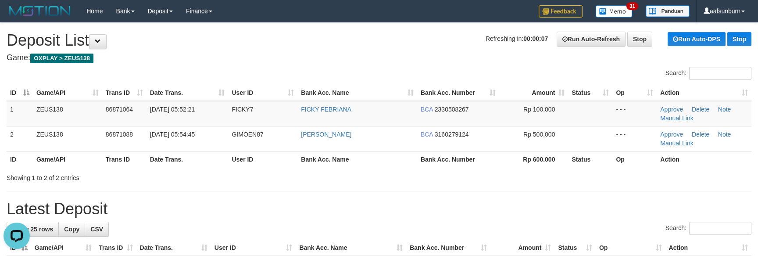
click at [593, 155] on th "Status" at bounding box center [590, 159] width 44 height 16
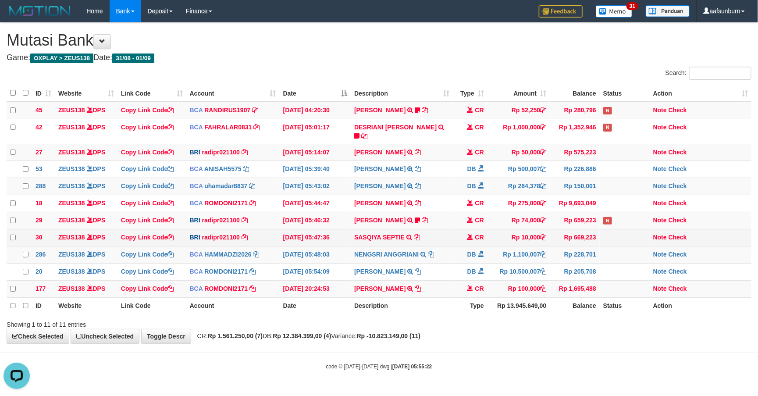
click at [480, 229] on td "CR" at bounding box center [470, 237] width 35 height 17
click at [443, 240] on td "SASQIYA SEPTIE TRANSFER NBMB SASQIYA SEPTIE TO REYNALDI ADI PRATAMA" at bounding box center [402, 237] width 102 height 17
click at [495, 244] on td "Rp 10,000" at bounding box center [519, 237] width 63 height 17
click at [473, 234] on span at bounding box center [471, 237] width 6 height 6
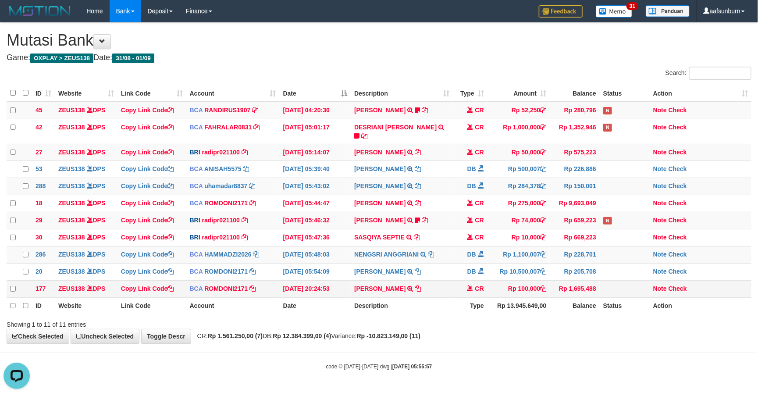
click at [588, 297] on td "Rp 1,695,488" at bounding box center [575, 288] width 50 height 17
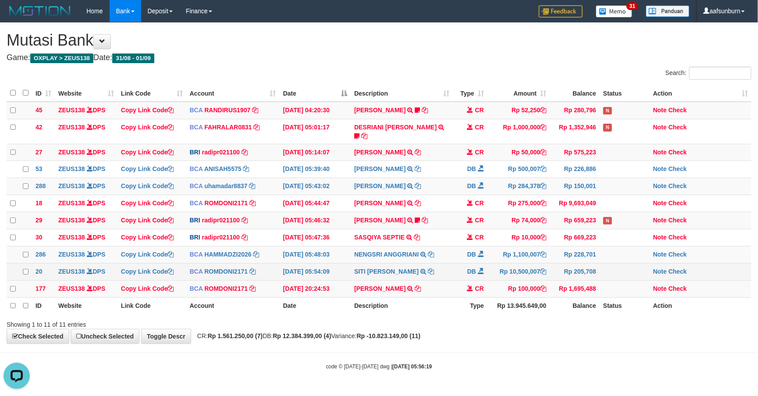
click at [383, 266] on td "SITI NURLITA SAPIT TRSF E-BANKING DB 0109/FTSCY/WS95031 10500007.00SITI NURLITA…" at bounding box center [402, 271] width 102 height 17
click at [537, 178] on td "Rp 284,378" at bounding box center [519, 186] width 63 height 17
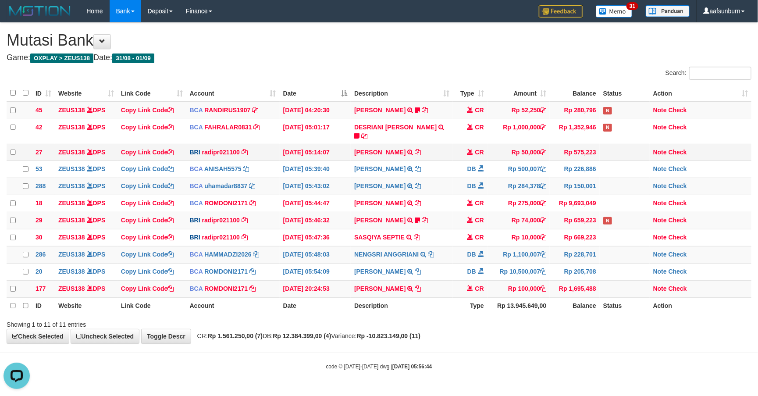
click at [432, 145] on td "[PERSON_NAME] TRANSFER NBMB [PERSON_NAME] TO [PERSON_NAME]" at bounding box center [402, 152] width 102 height 17
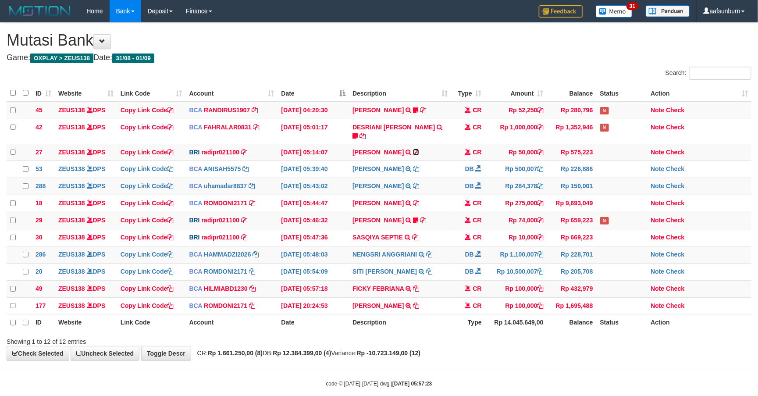
click at [419, 149] on icon at bounding box center [416, 152] width 6 height 6
drag, startPoint x: 440, startPoint y: 225, endPoint x: 510, endPoint y: 225, distance: 70.2
click at [466, 225] on tr "29 ZEUS138 DPS Copy Link Code BRI radipr021100 DPS REYNALDI ADI PRATAMA mutasi_…" at bounding box center [379, 220] width 745 height 17
click at [528, 258] on td "Rp 1,100,007" at bounding box center [517, 254] width 62 height 17
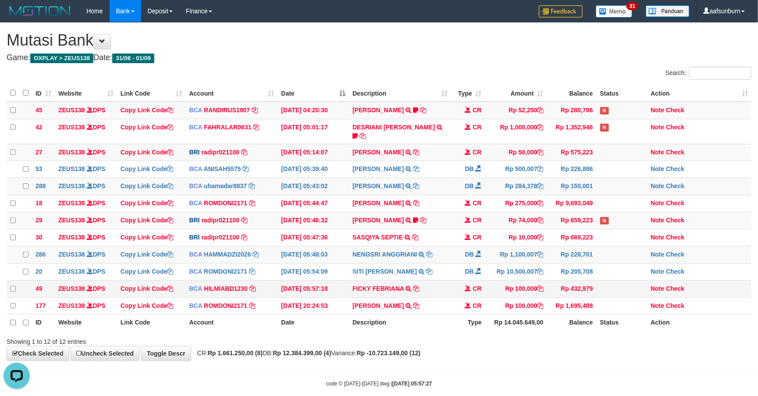
click at [437, 289] on td "FICKY FEBRIANA TRSF E-BANKING CR 0109/FTSCY/WS95271 100000.00FICKY FEBRIANA" at bounding box center [400, 288] width 102 height 17
copy tr "FICKY FEBRIANA TRSF E-BANKING CR 0109/FTSCY/WS95271 100000.00FICKY FEBRIANA"
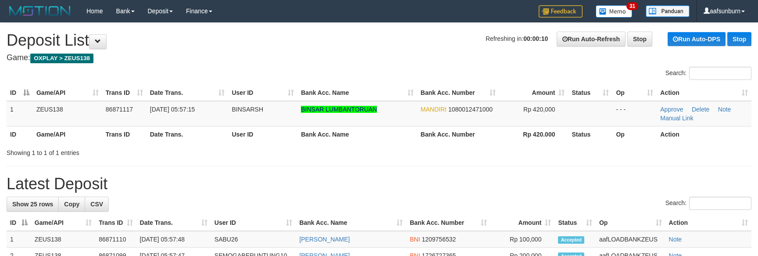
drag, startPoint x: 0, startPoint y: 0, endPoint x: 586, endPoint y: 130, distance: 600.3
click at [586, 130] on th "Status" at bounding box center [590, 134] width 44 height 16
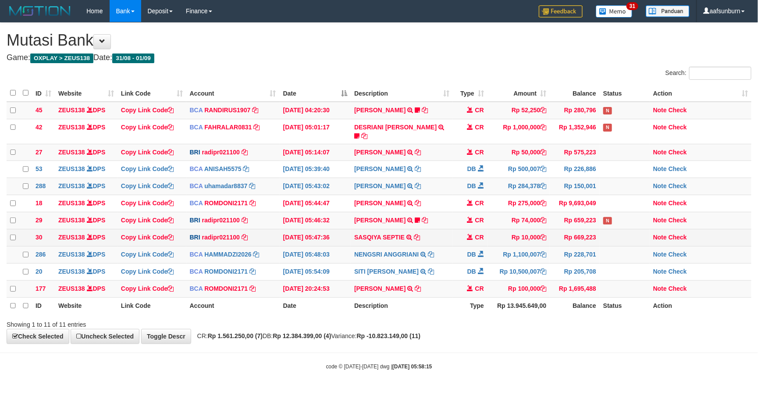
click at [453, 239] on td "SASQIYA SEPTIE TRANSFER NBMB SASQIYA SEPTIE TO REYNALDI ADI PRATAMA" at bounding box center [402, 237] width 102 height 17
click at [376, 241] on td "SASQIYA SEPTIE TRANSFER NBMB SASQIYA SEPTIE TO REYNALDI ADI PRATAMA" at bounding box center [402, 237] width 102 height 17
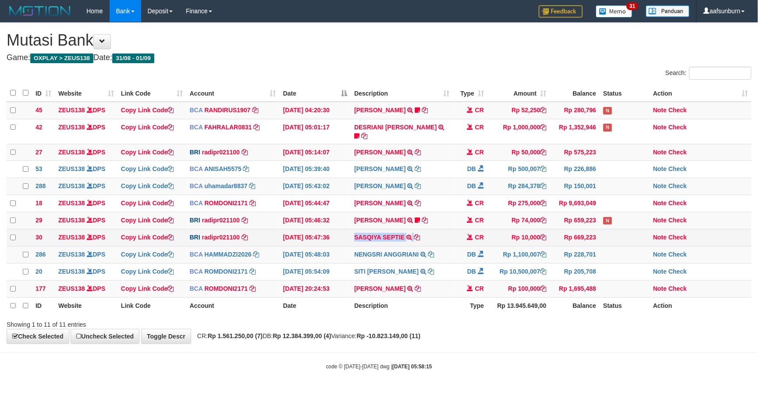
click at [376, 241] on td "SASQIYA SEPTIE TRANSFER NBMB SASQIYA SEPTIE TO REYNALDI ADI PRATAMA" at bounding box center [402, 237] width 102 height 17
copy td "SASQIYA SEPTIE"
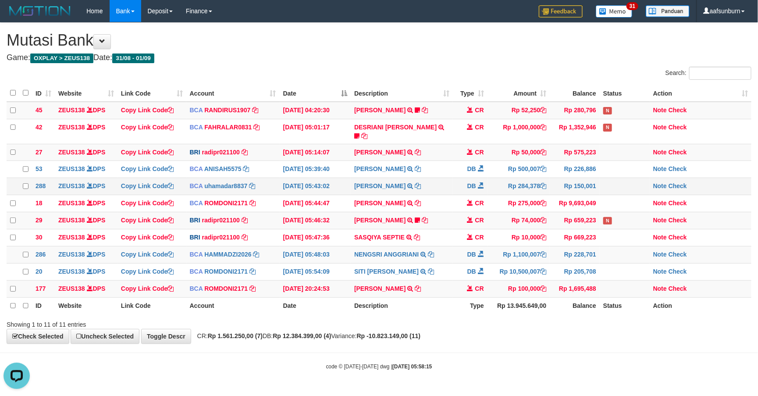
click at [489, 178] on td "Rp 284,378" at bounding box center [519, 186] width 63 height 17
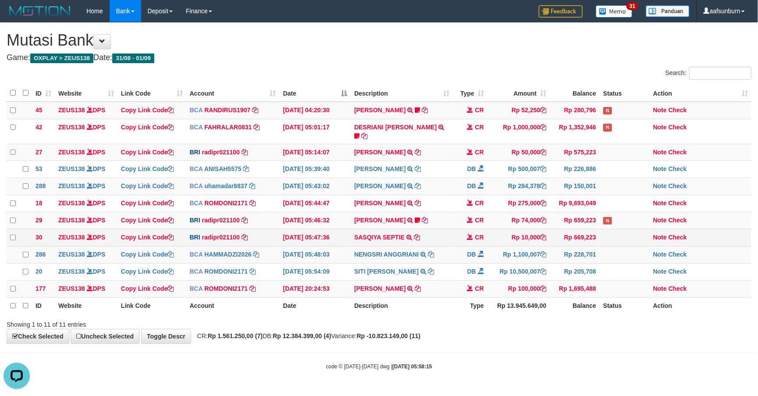
click at [492, 238] on td "Rp 10,000" at bounding box center [519, 237] width 63 height 17
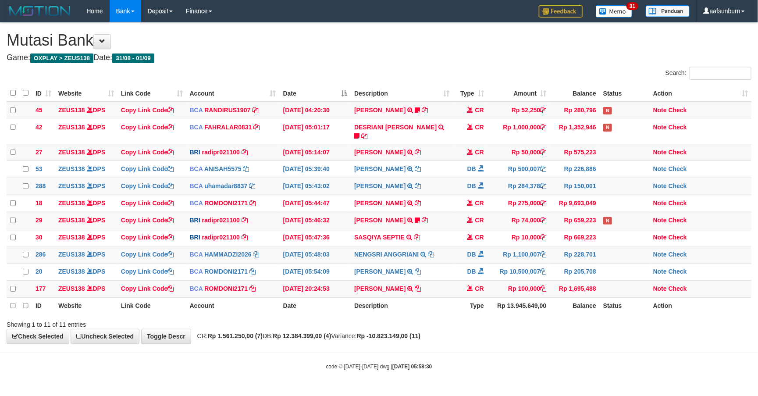
click at [494, 242] on td "Rp 10,000" at bounding box center [519, 237] width 63 height 17
click at [495, 242] on td "Rp 10,000" at bounding box center [519, 237] width 63 height 17
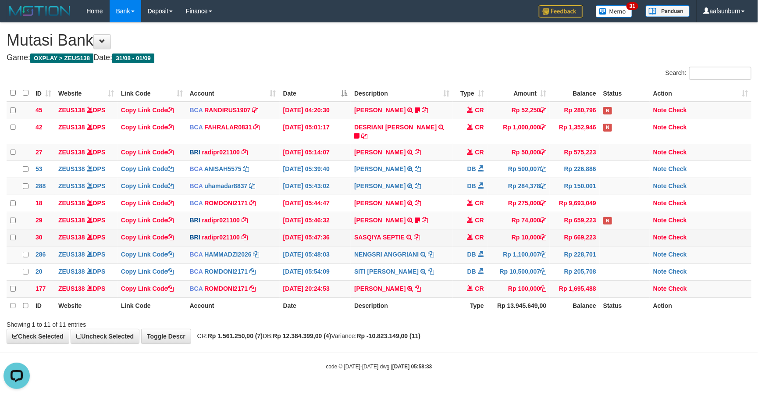
click at [480, 242] on td "CR" at bounding box center [470, 237] width 35 height 17
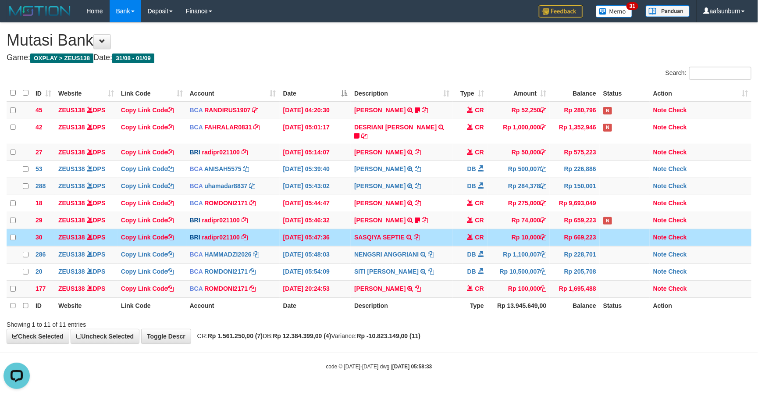
click at [480, 242] on td "CR" at bounding box center [470, 237] width 35 height 17
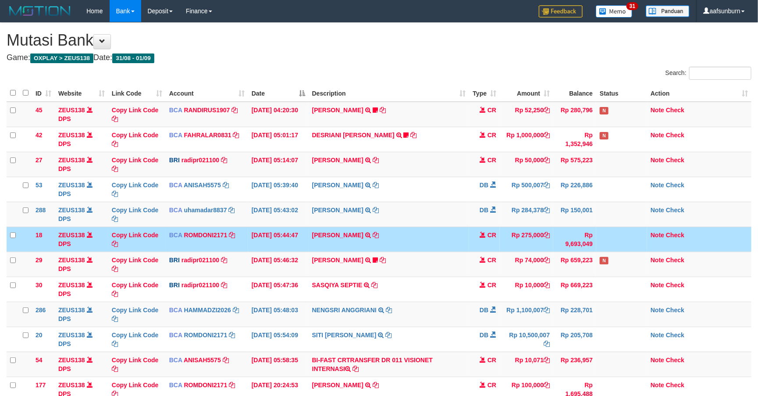
click at [481, 240] on td "CR" at bounding box center [484, 239] width 31 height 25
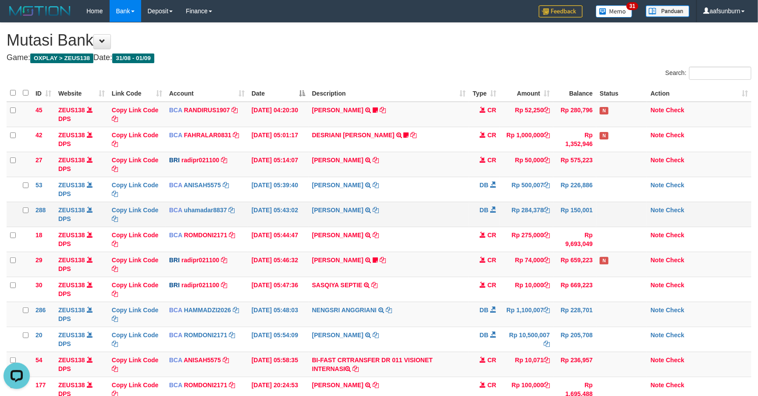
click at [476, 203] on td "DB" at bounding box center [484, 214] width 31 height 25
click at [495, 223] on td "DB" at bounding box center [484, 214] width 31 height 25
click at [493, 213] on span at bounding box center [493, 210] width 6 height 6
click at [491, 209] on span at bounding box center [493, 210] width 6 height 6
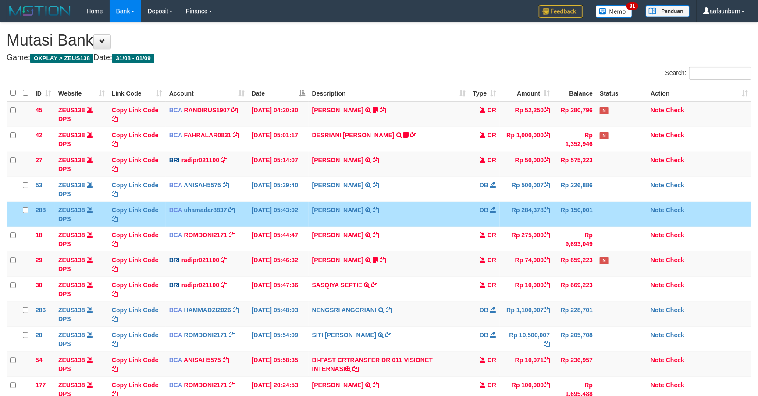
click at [491, 209] on span at bounding box center [493, 210] width 6 height 6
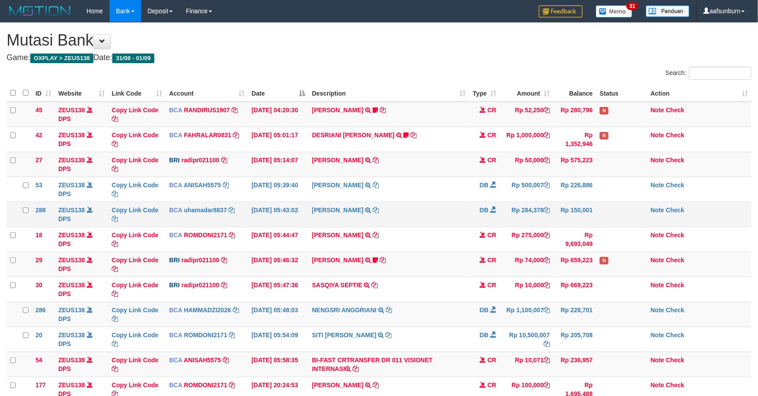
click at [491, 204] on td "DB" at bounding box center [484, 214] width 31 height 25
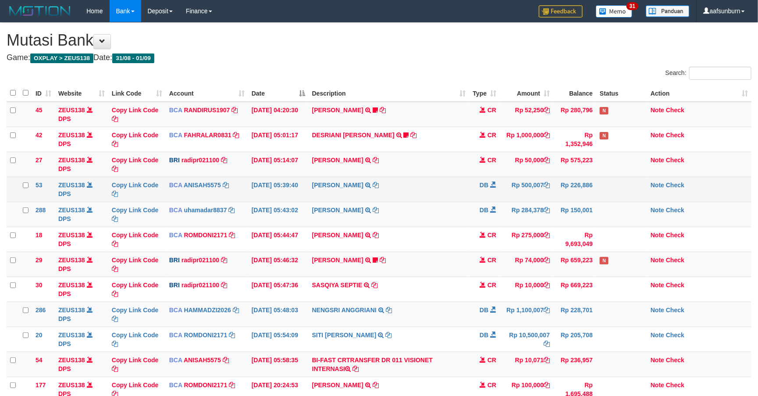
click at [412, 189] on td "SADAM HAPIPI TRSF E-BANKING DB 0109/FTSCY/WS95031 500007.00SADAM HAPIPI" at bounding box center [389, 189] width 161 height 25
